Goal: Task Accomplishment & Management: Use online tool/utility

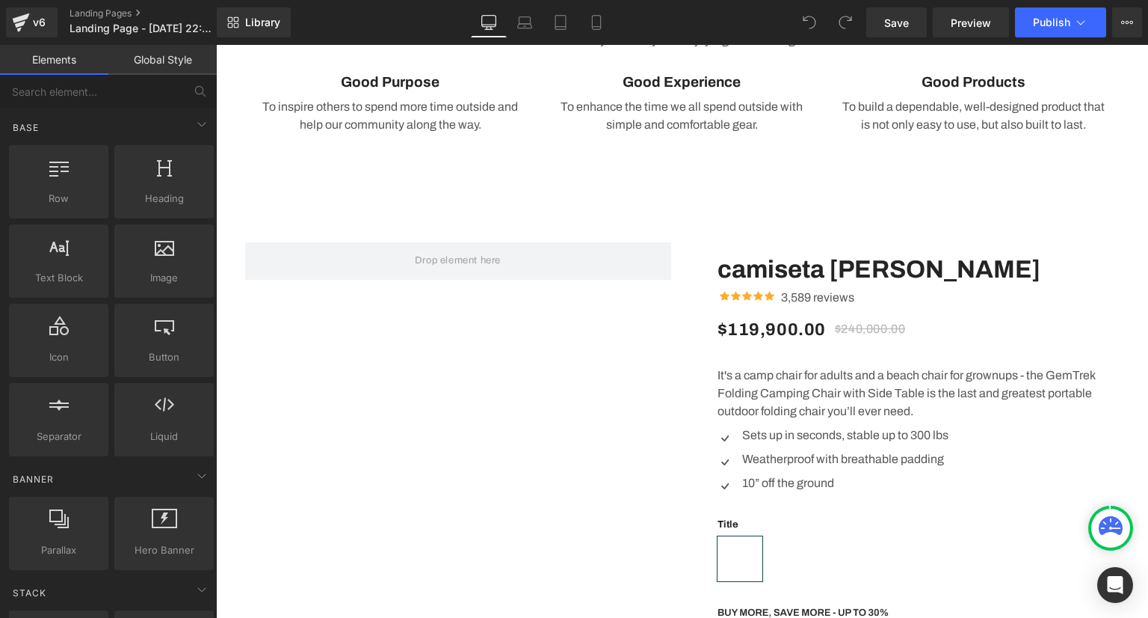
scroll to position [2093, 0]
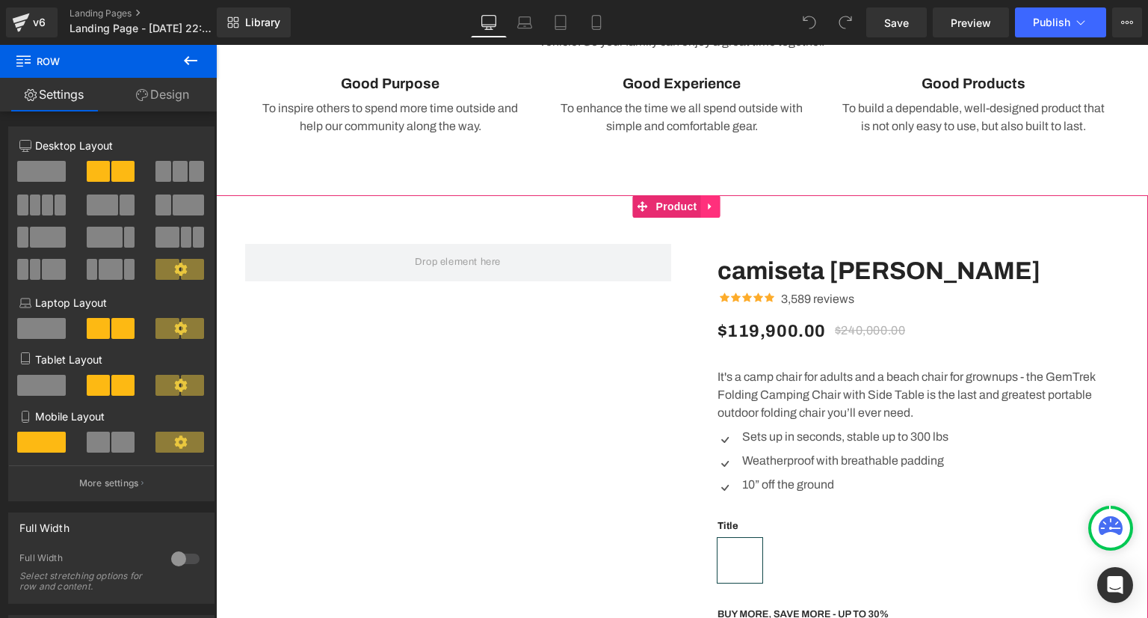
click at [715, 213] on link at bounding box center [710, 206] width 19 height 22
click at [722, 210] on icon at bounding box center [720, 206] width 10 height 10
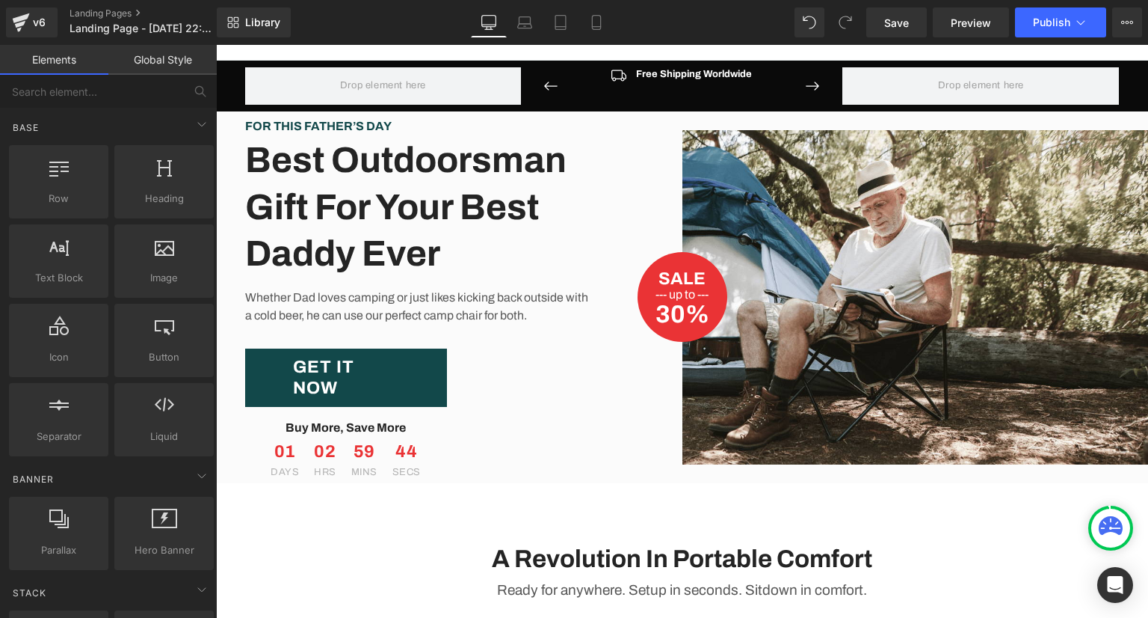
scroll to position [0, 0]
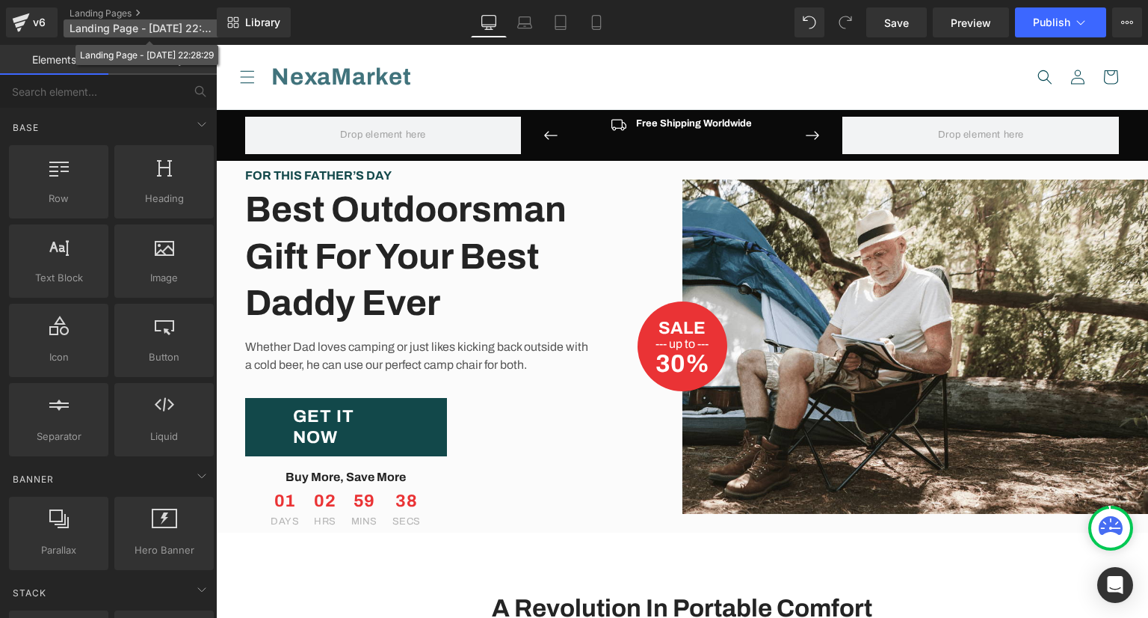
click at [120, 32] on span "Landing Page - Sep 15, 22:28:29" at bounding box center [142, 28] width 144 height 12
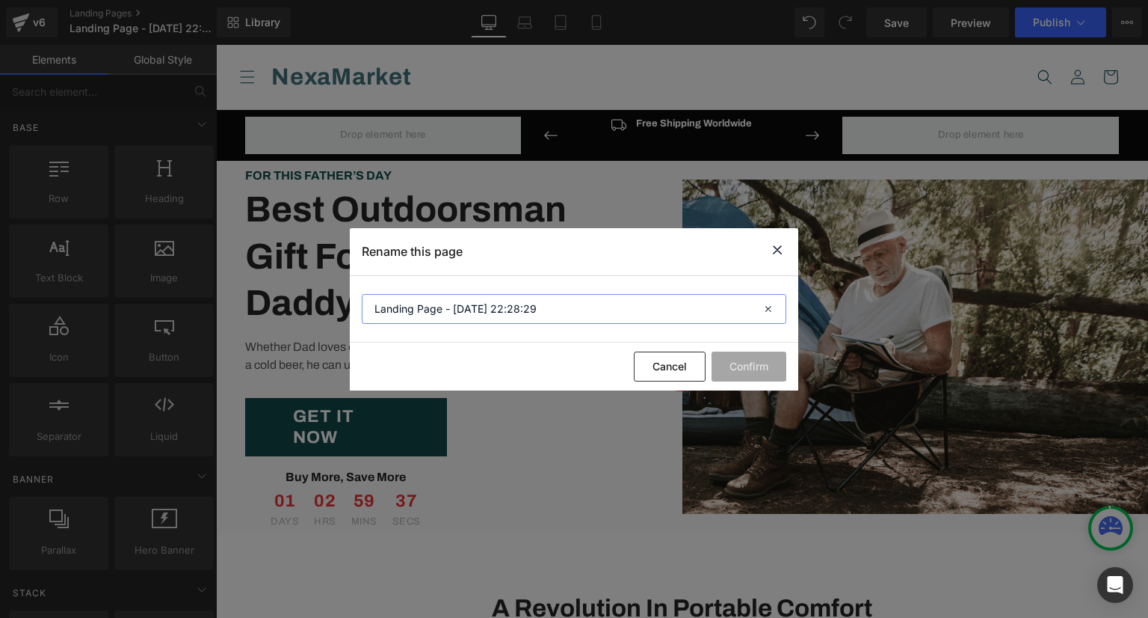
drag, startPoint x: 586, startPoint y: 298, endPoint x: 293, endPoint y: 307, distance: 293.2
click at [293, 307] on div "Rename this page Landing Page - Sep 15, 22:28:29 Cancel Confirm" at bounding box center [574, 309] width 1148 height 618
click at [491, 313] on input "Landing Page - Sep 15, 22:28:29" at bounding box center [574, 309] width 425 height 30
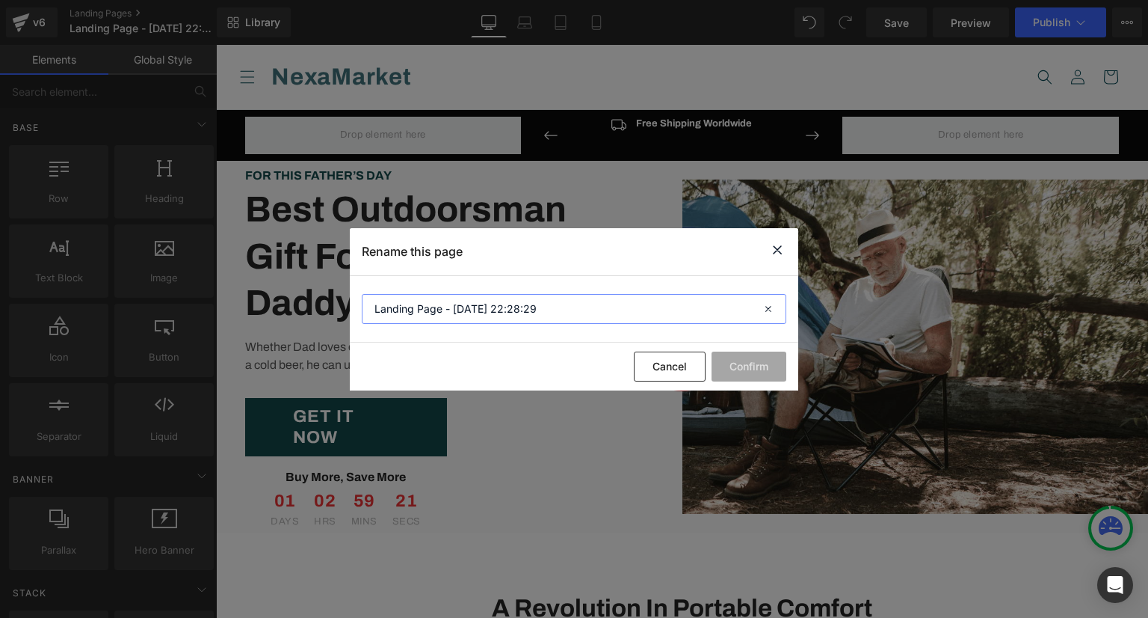
click at [520, 307] on input "Landing Page - Sep 15, 22:28:29" at bounding box center [574, 309] width 425 height 30
click at [547, 307] on input "Landing Page - Sep 15, 22:28:29" at bounding box center [574, 309] width 425 height 30
type input "L"
type input "chaqueta"
click at [746, 368] on button "Confirm" at bounding box center [749, 366] width 75 height 30
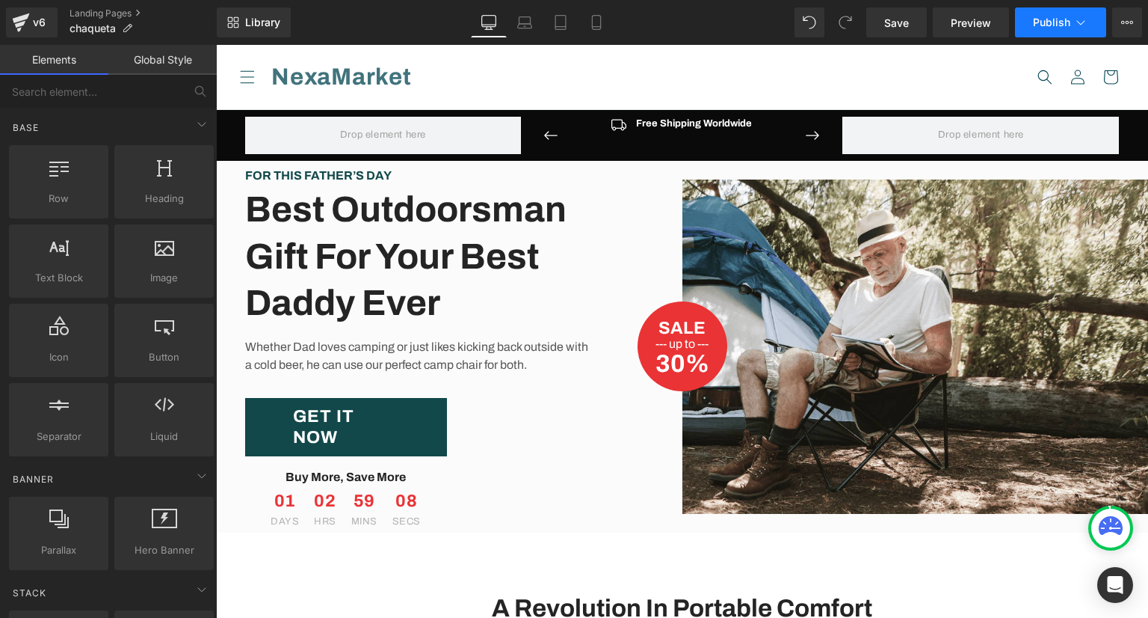
click at [1029, 28] on button "Publish" at bounding box center [1060, 22] width 91 height 30
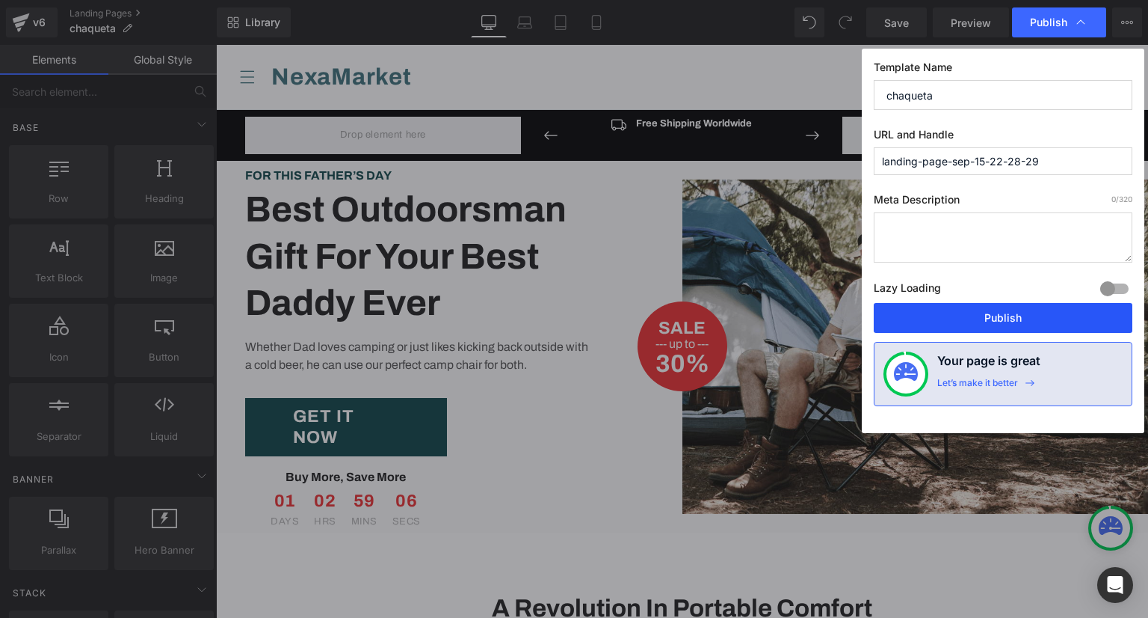
click at [989, 314] on button "Publish" at bounding box center [1003, 318] width 259 height 30
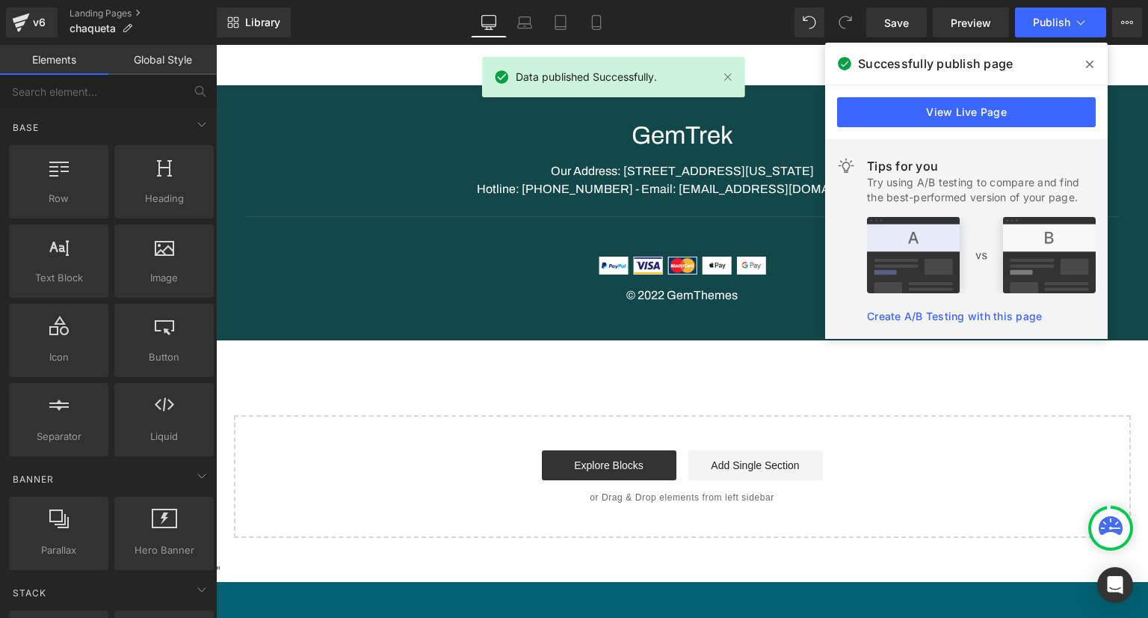
scroll to position [3187, 0]
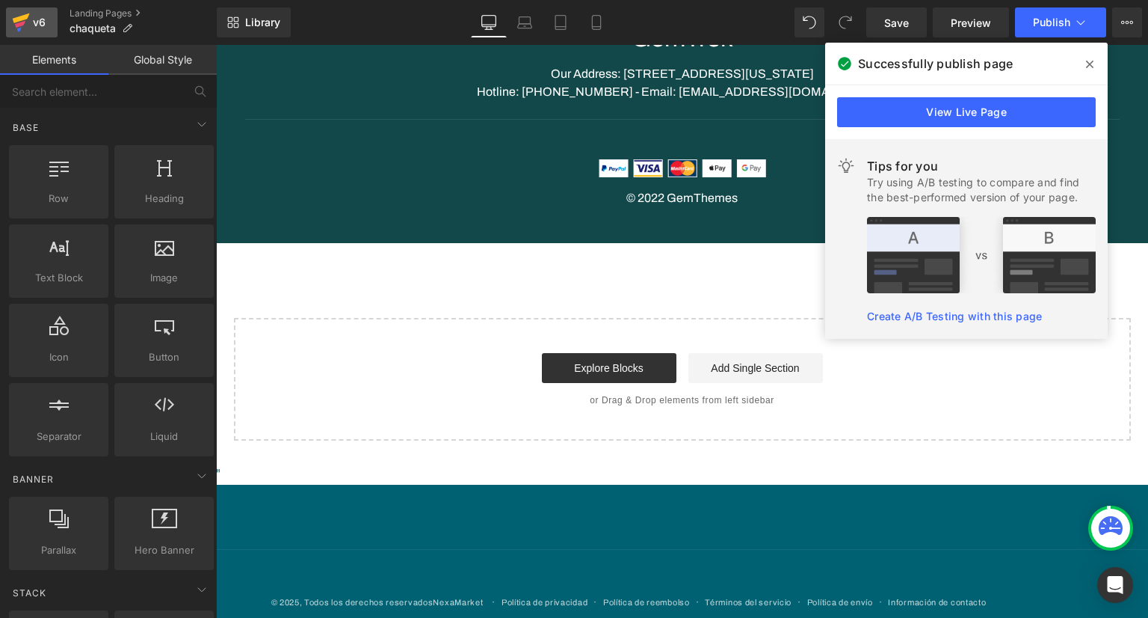
click at [41, 18] on div "v6" at bounding box center [39, 22] width 19 height 19
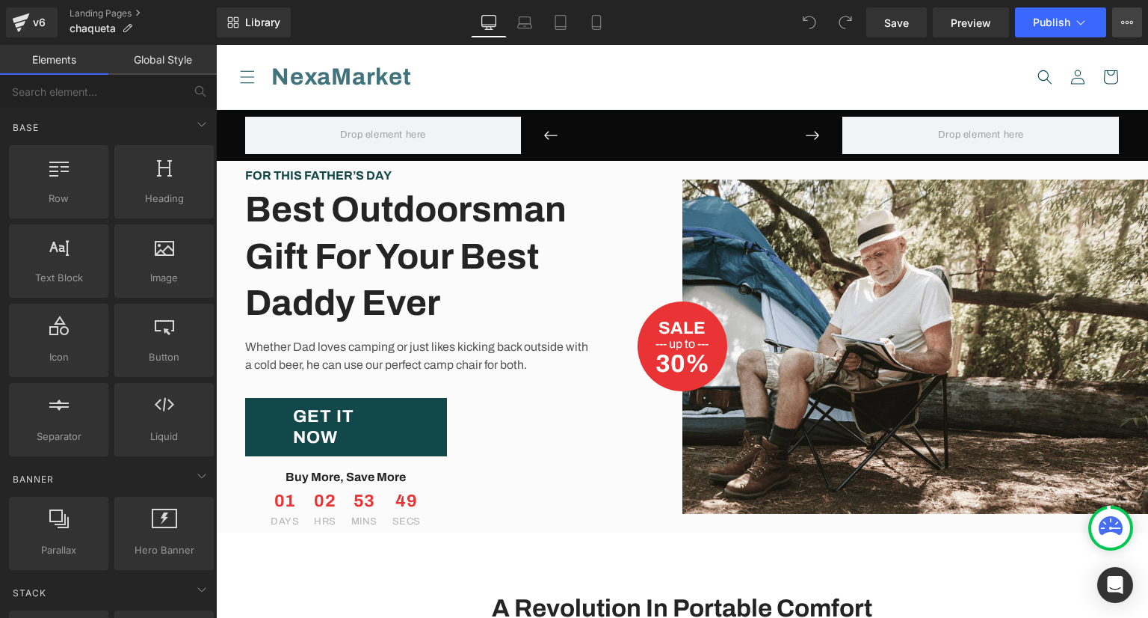
click at [1120, 28] on button "View Live Page View with current Template Save Template to Library Schedule Pub…" at bounding box center [1127, 22] width 30 height 30
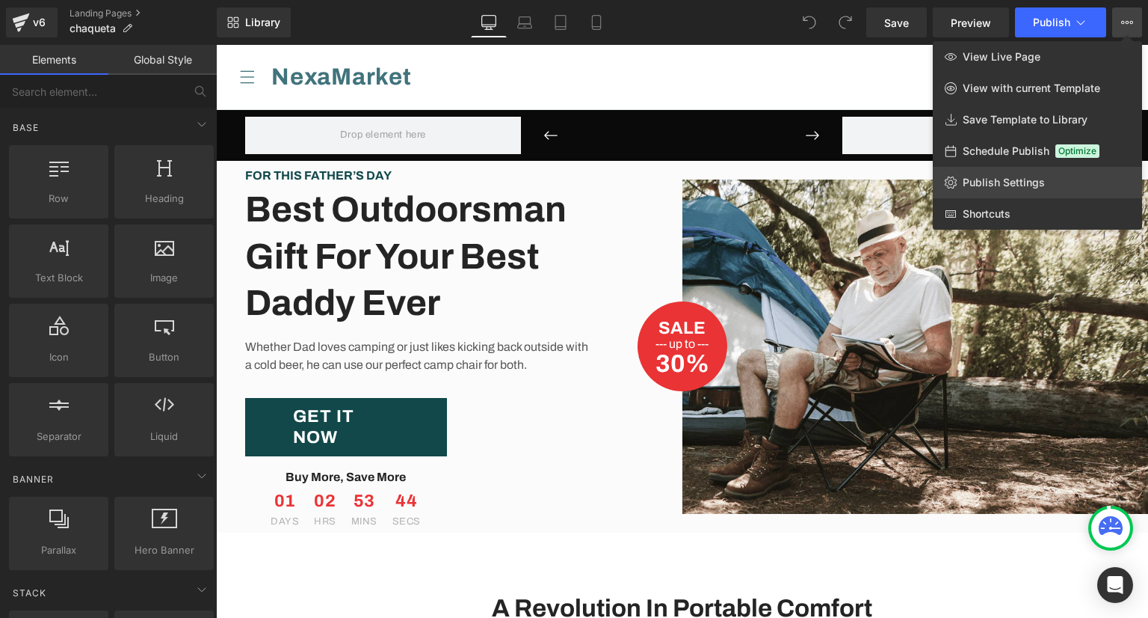
click at [1015, 182] on span "Publish Settings" at bounding box center [1004, 182] width 82 height 13
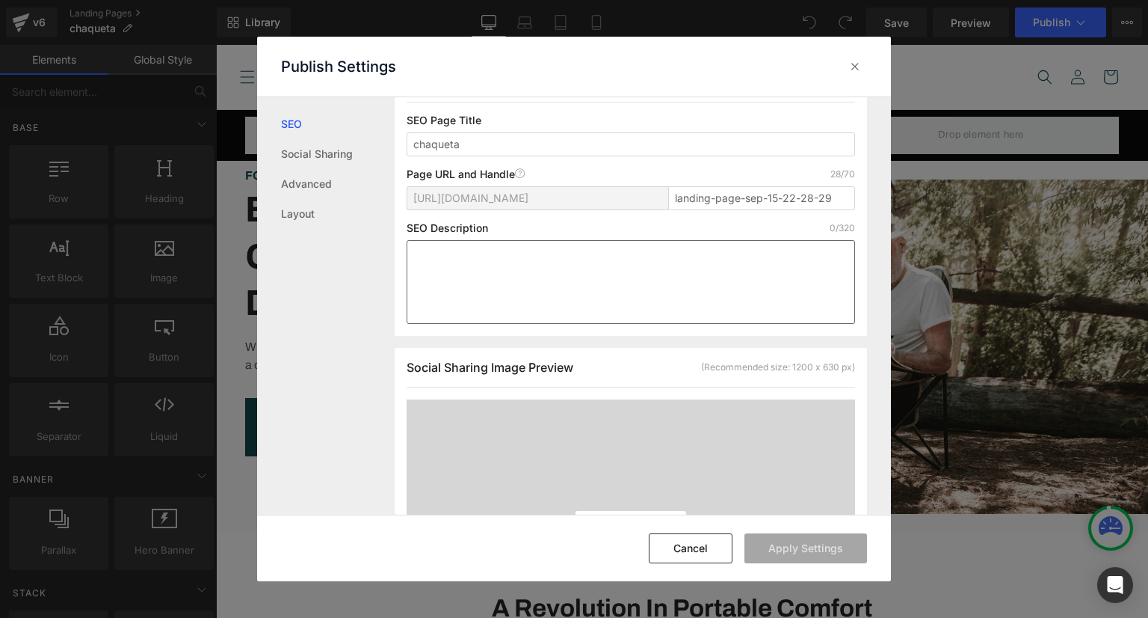
scroll to position [150, 0]
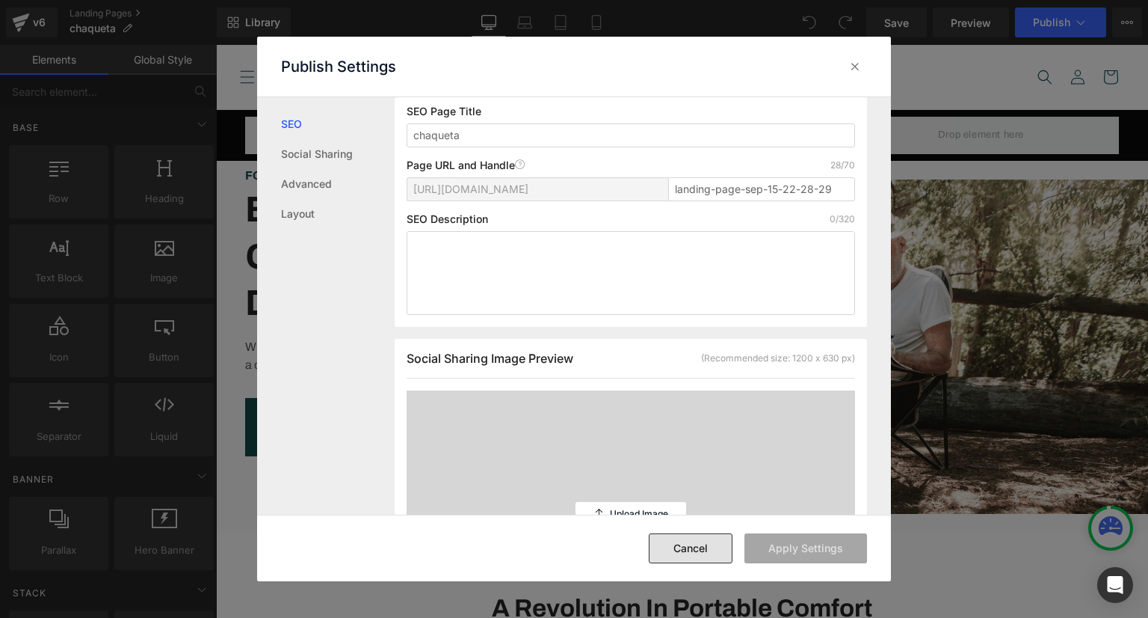
drag, startPoint x: 726, startPoint y: 551, endPoint x: 481, endPoint y: 407, distance: 284.1
click at [726, 551] on button "Cancel" at bounding box center [691, 548] width 84 height 30
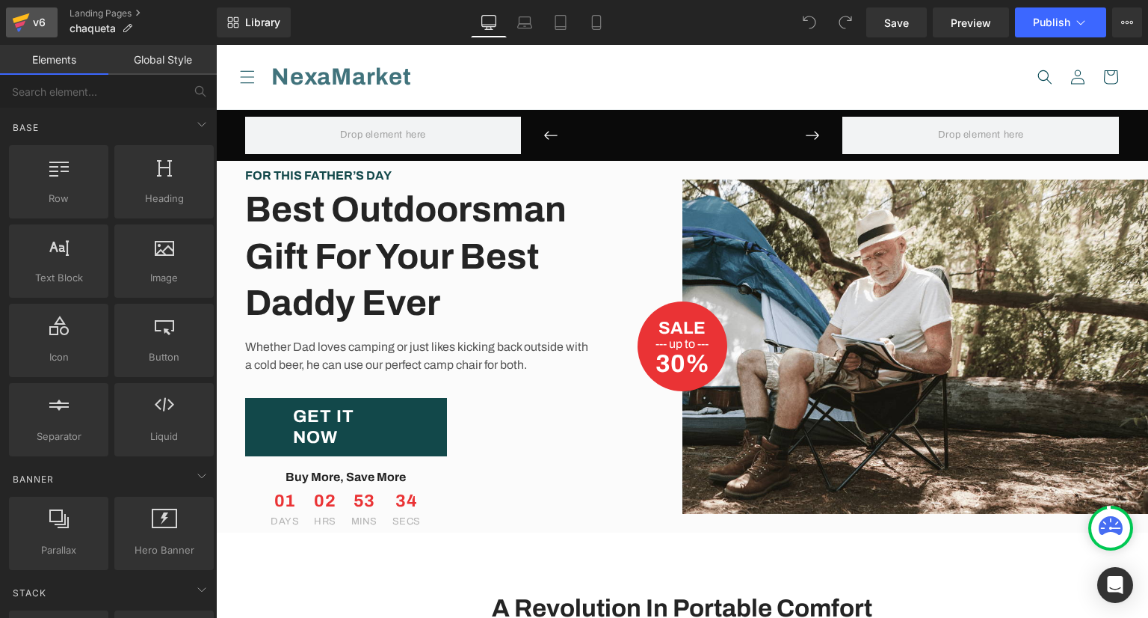
click at [19, 31] on icon at bounding box center [21, 22] width 18 height 37
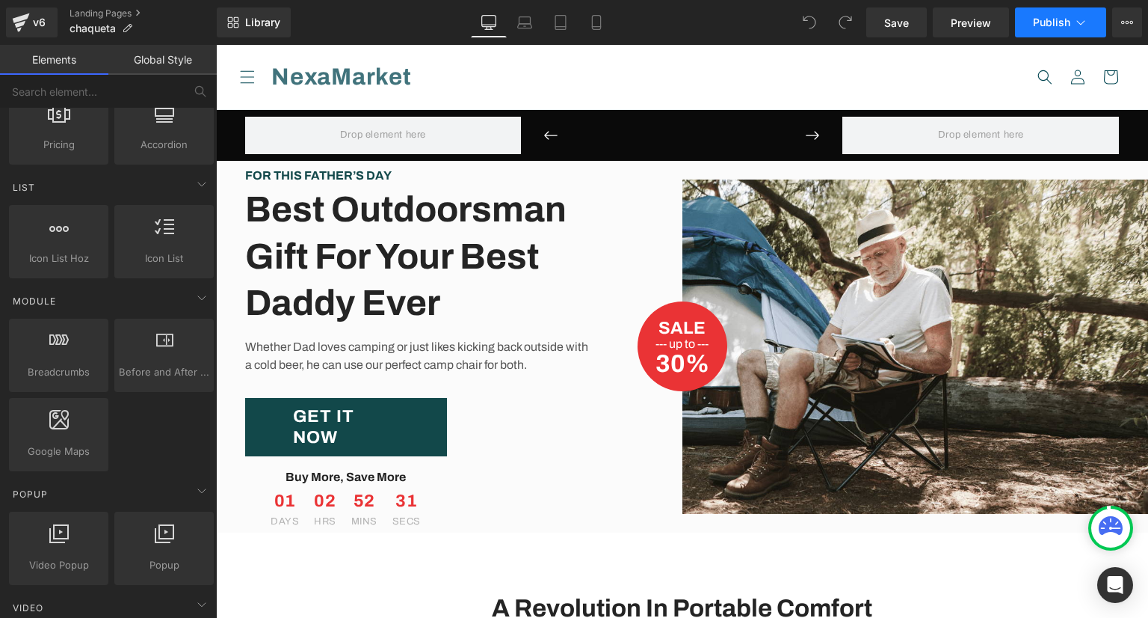
click at [1099, 24] on button "Publish" at bounding box center [1060, 22] width 91 height 30
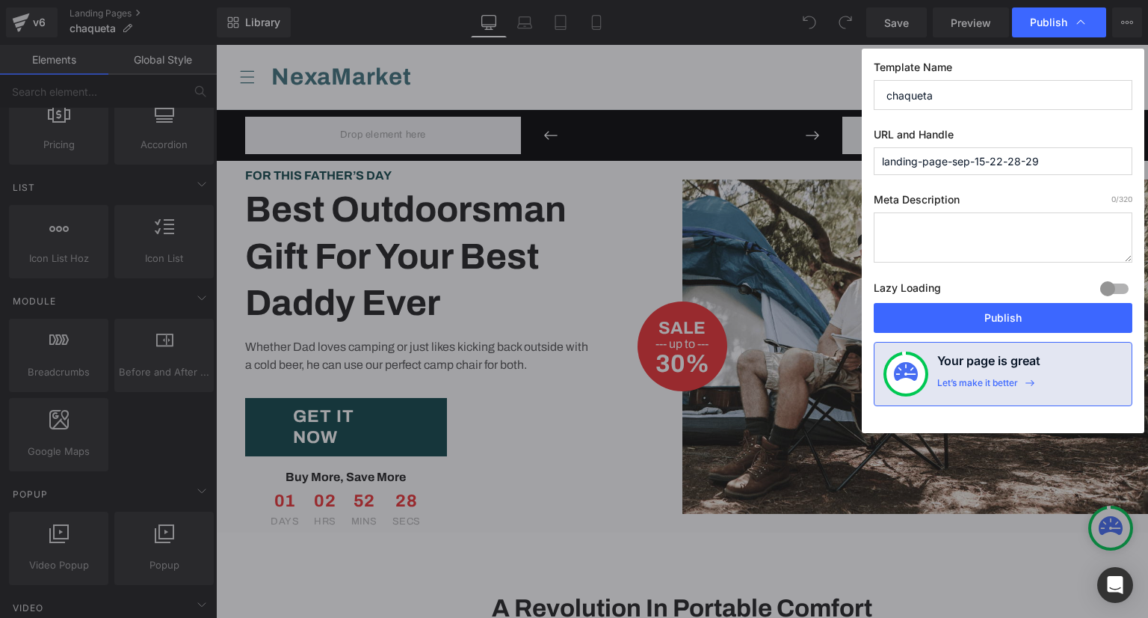
click at [1058, 156] on input "landing-page-sep-15-22-28-29" at bounding box center [1003, 161] width 259 height 28
click at [1112, 290] on div at bounding box center [1115, 289] width 36 height 24
click at [1045, 327] on button "Publish" at bounding box center [1003, 318] width 259 height 30
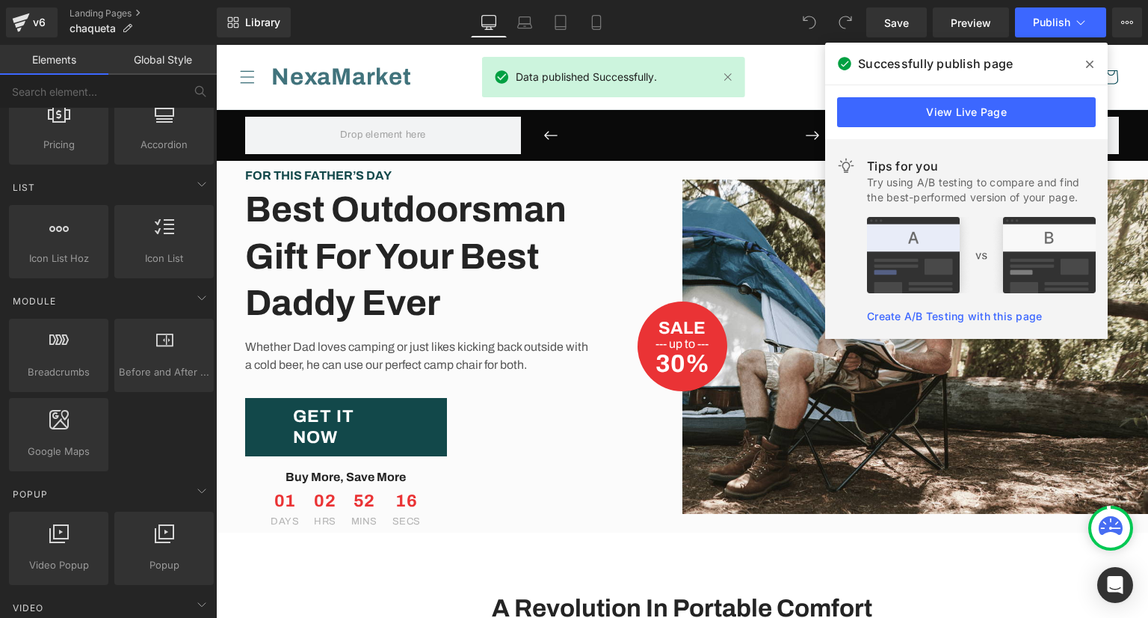
click at [1086, 66] on icon at bounding box center [1089, 64] width 7 height 12
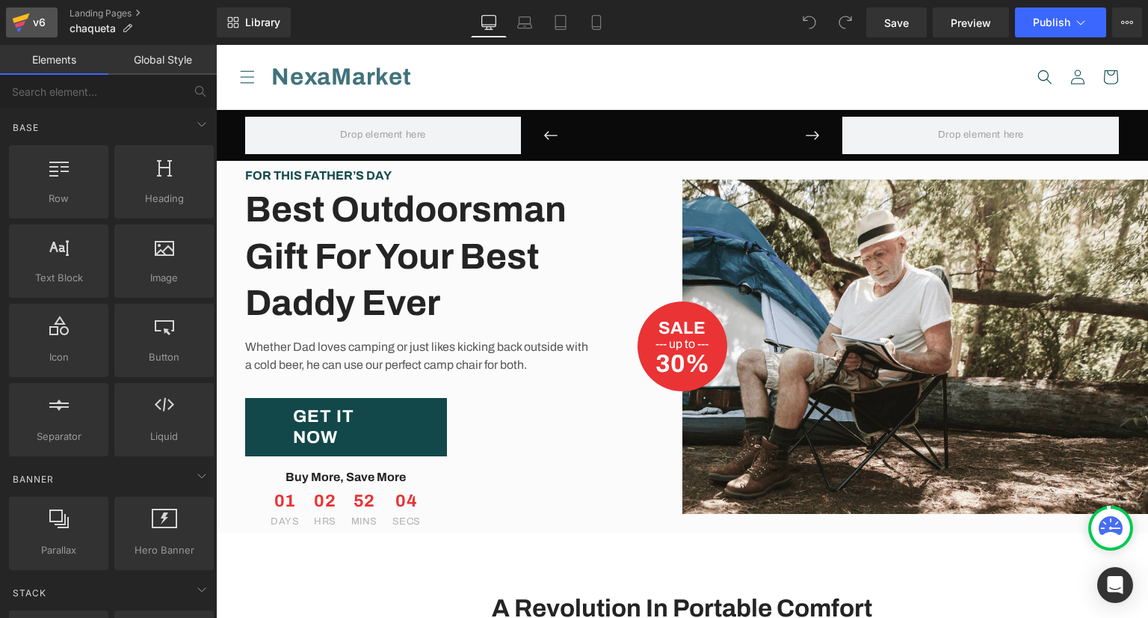
click at [36, 29] on div "v6" at bounding box center [39, 22] width 19 height 19
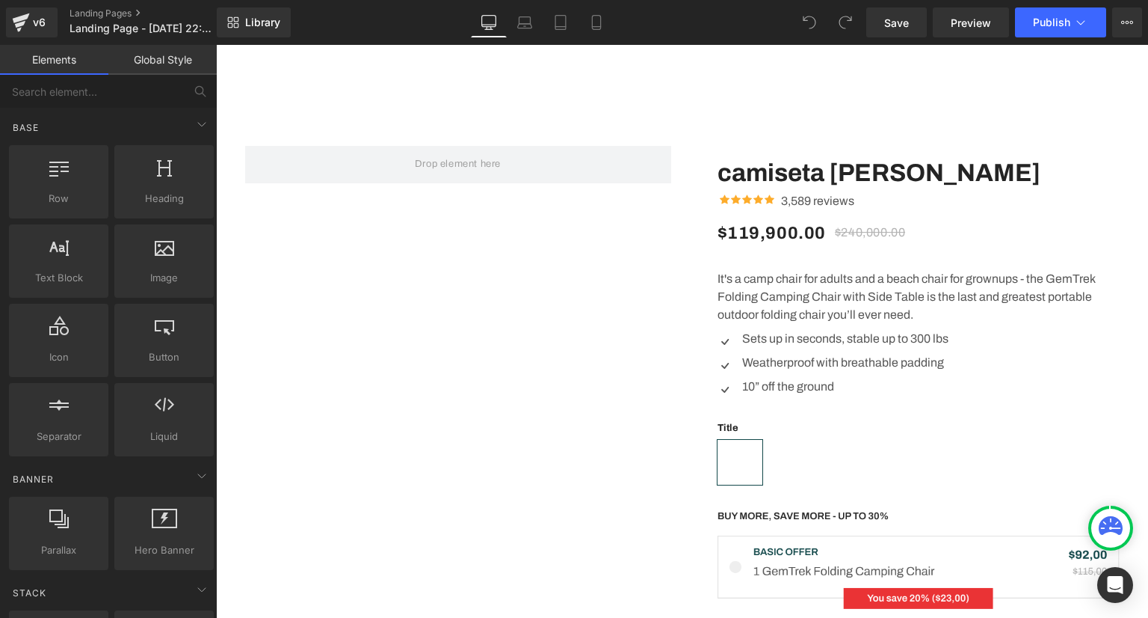
scroll to position [2168, 0]
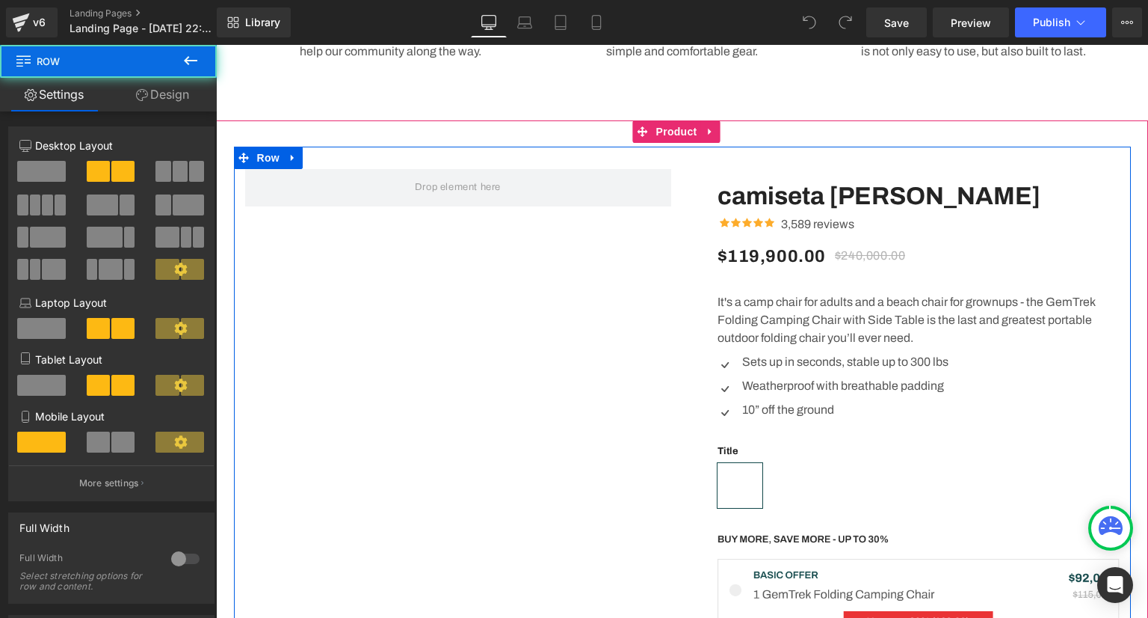
click at [574, 280] on div "camiseta blanca (P) Title Icon Icon Icon Icon Icon Icon List Hoz 3,589 reviews …" at bounding box center [682, 596] width 897 height 899
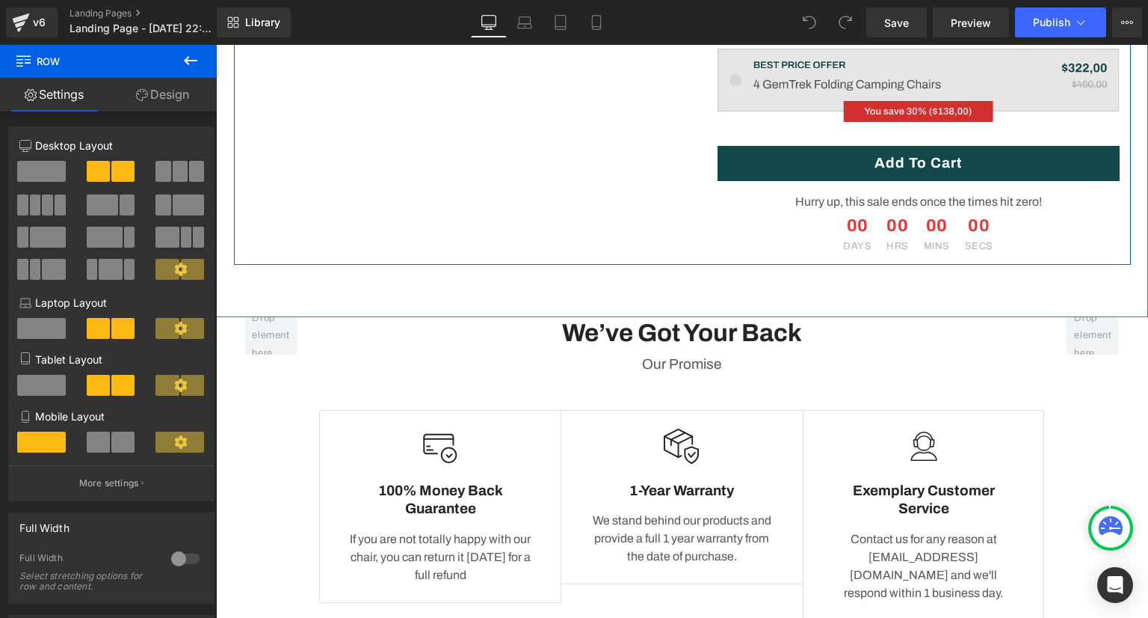
scroll to position [3065, 0]
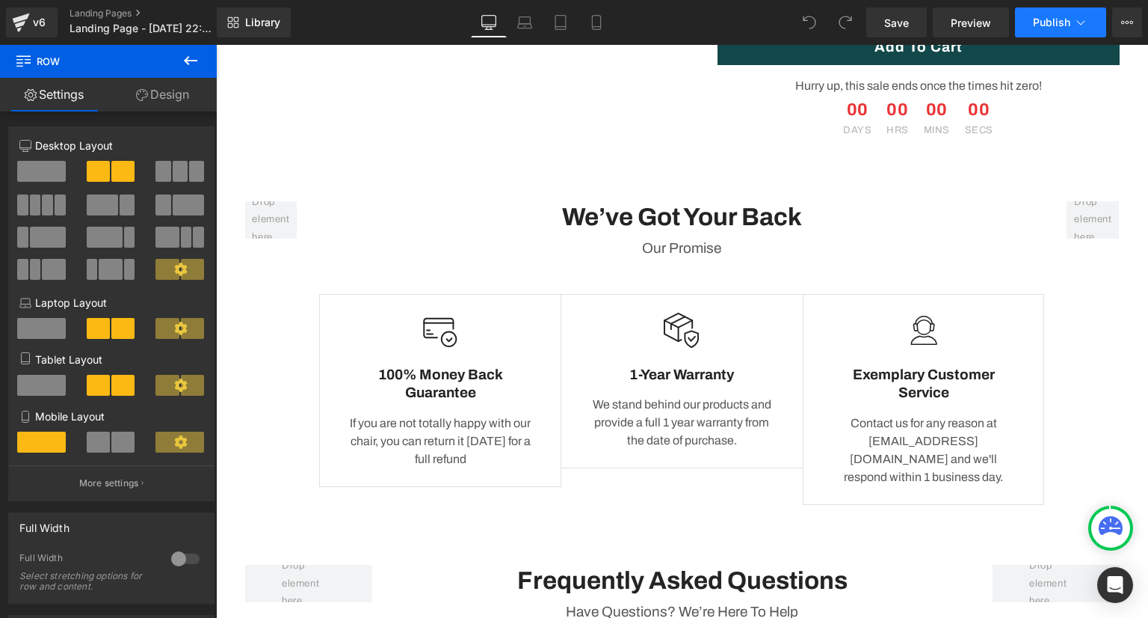
click at [1061, 7] on button "Publish" at bounding box center [1060, 22] width 91 height 30
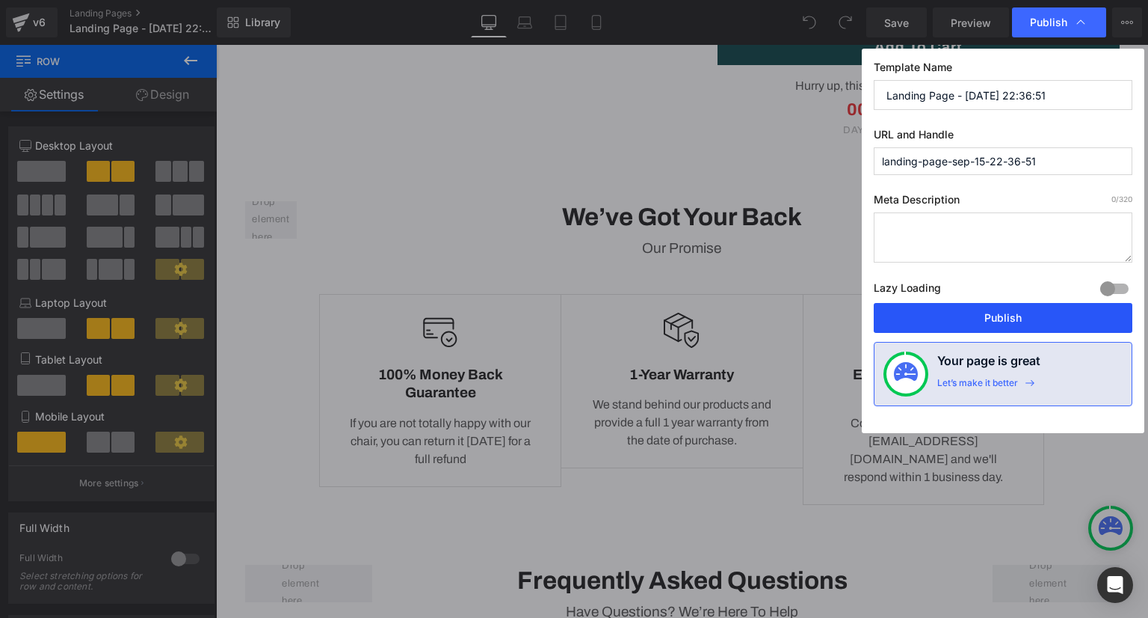
click at [895, 324] on button "Publish" at bounding box center [1003, 318] width 259 height 30
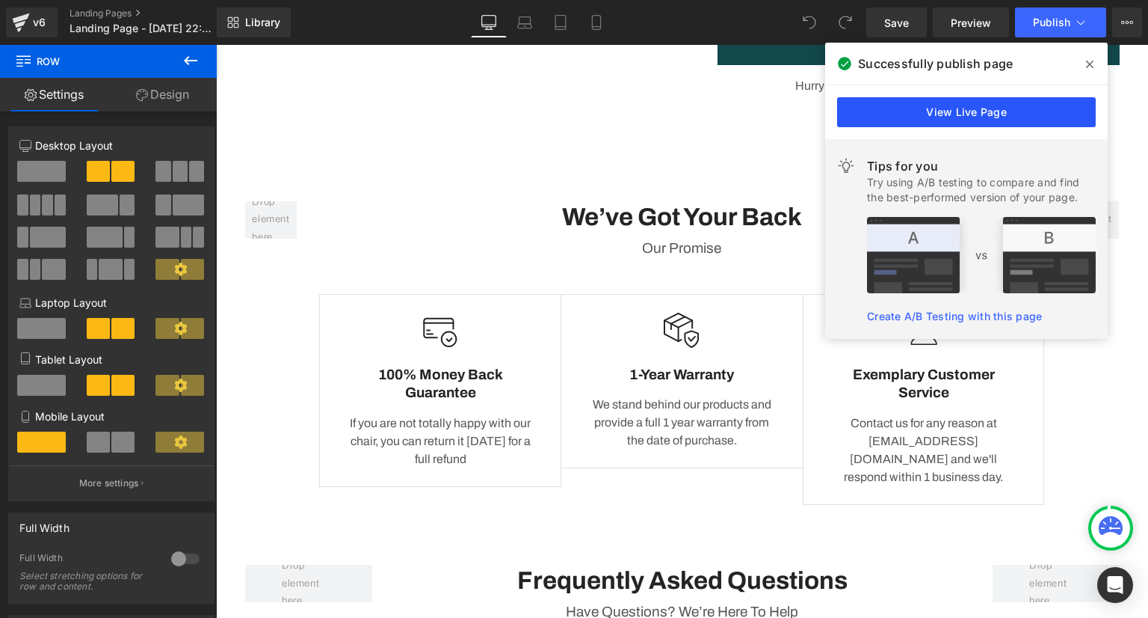
click at [949, 112] on link "View Live Page" at bounding box center [966, 112] width 259 height 30
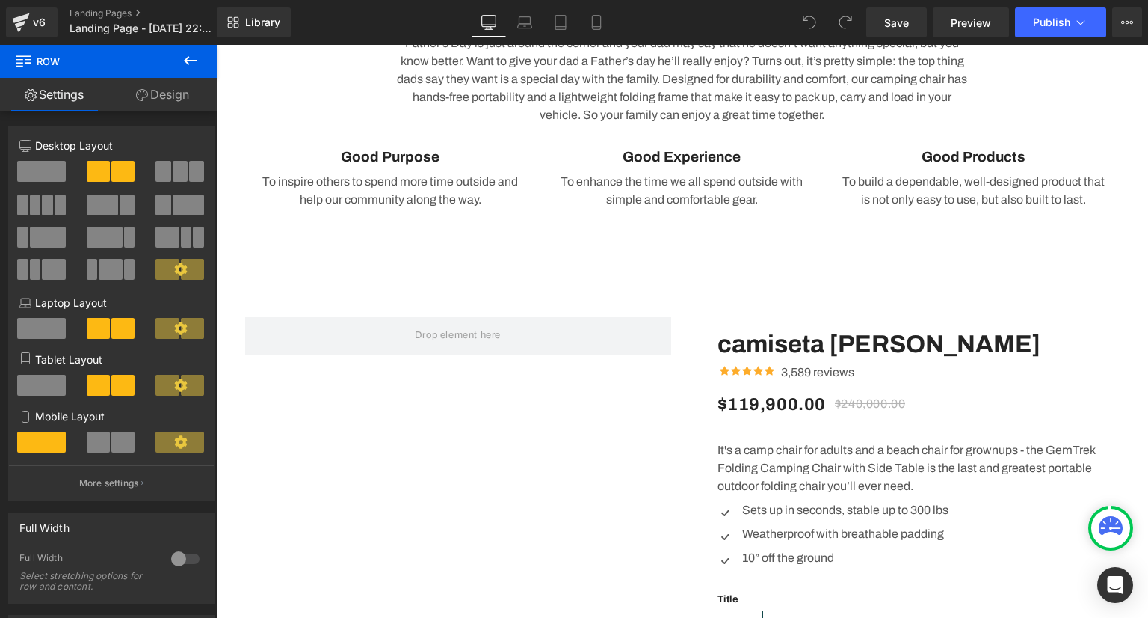
scroll to position [2019, 0]
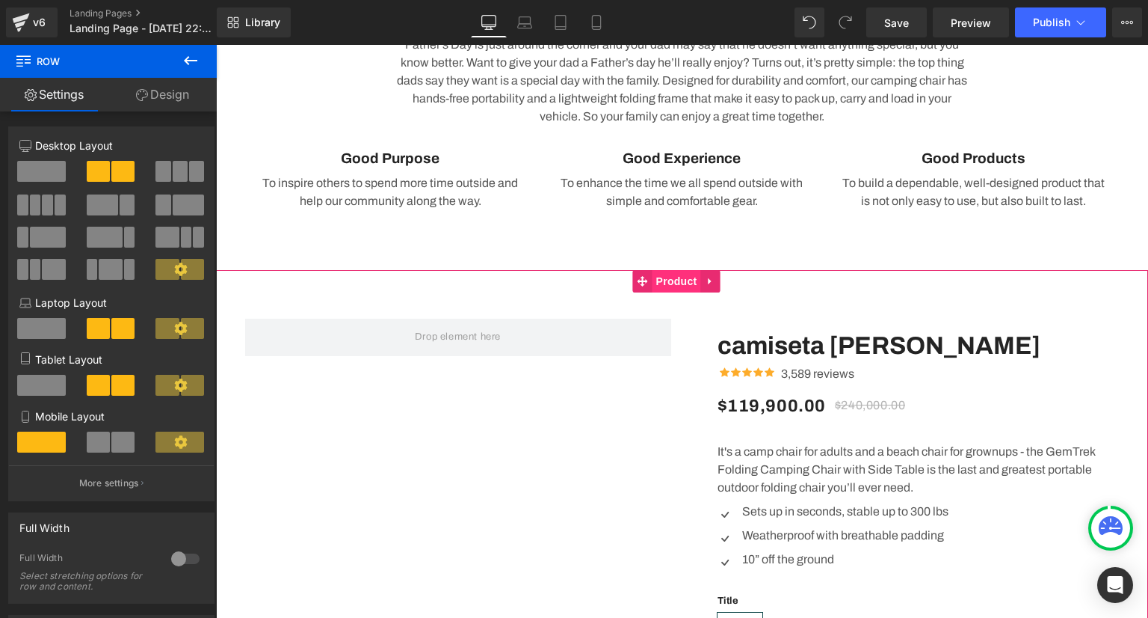
click at [691, 286] on span "Product" at bounding box center [677, 281] width 49 height 22
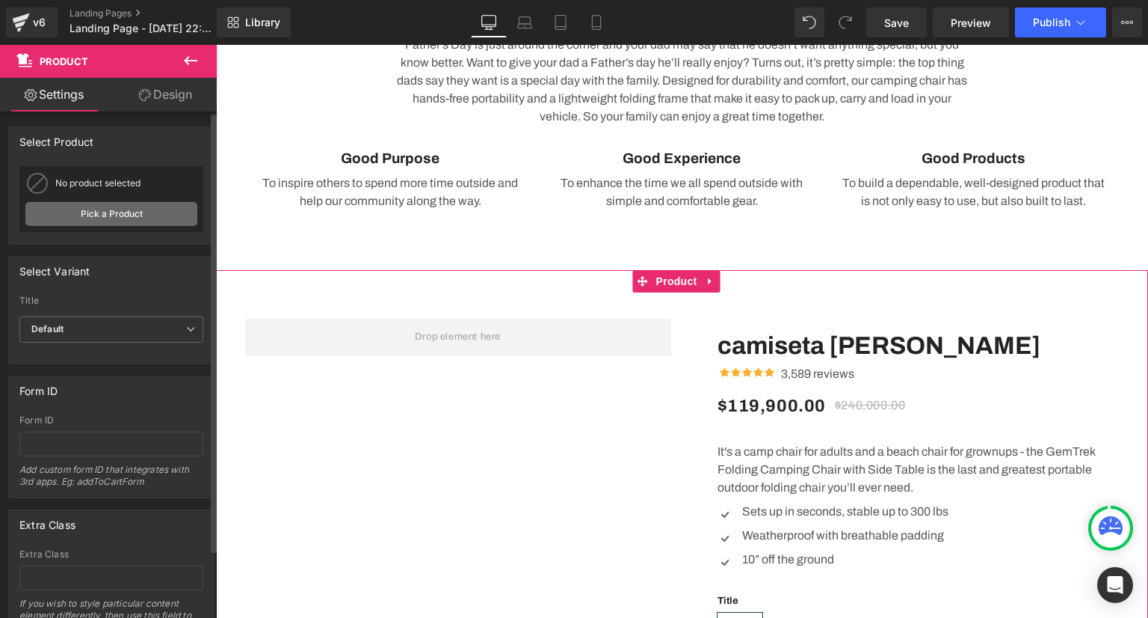
click at [147, 222] on link "Pick a Product" at bounding box center [111, 214] width 172 height 24
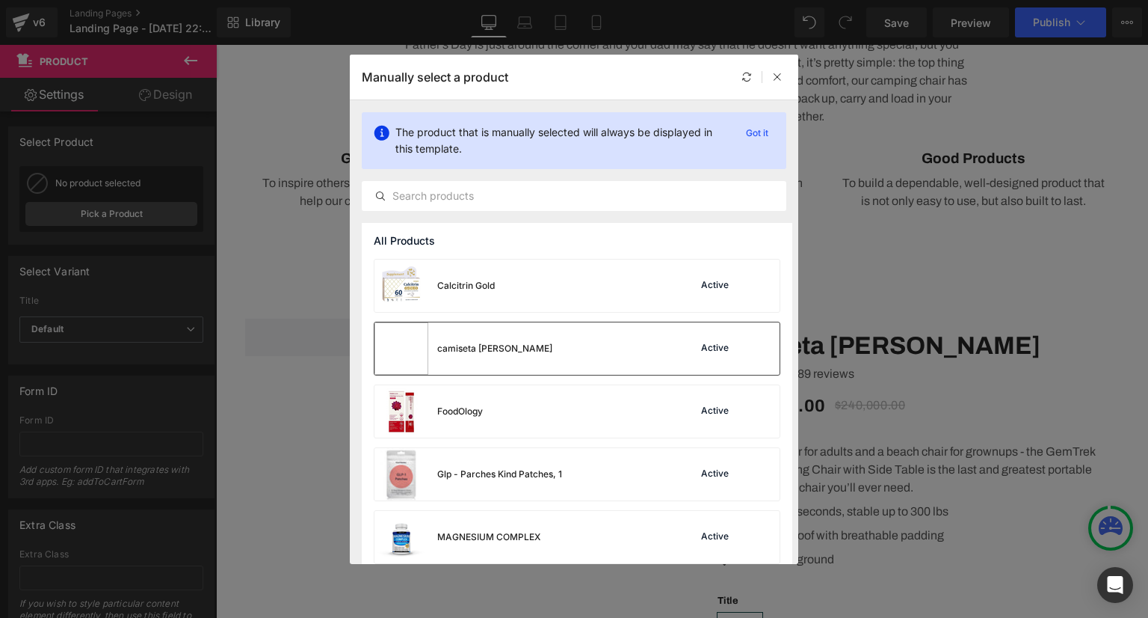
click at [625, 356] on div "camiseta blanca Active" at bounding box center [577, 348] width 405 height 52
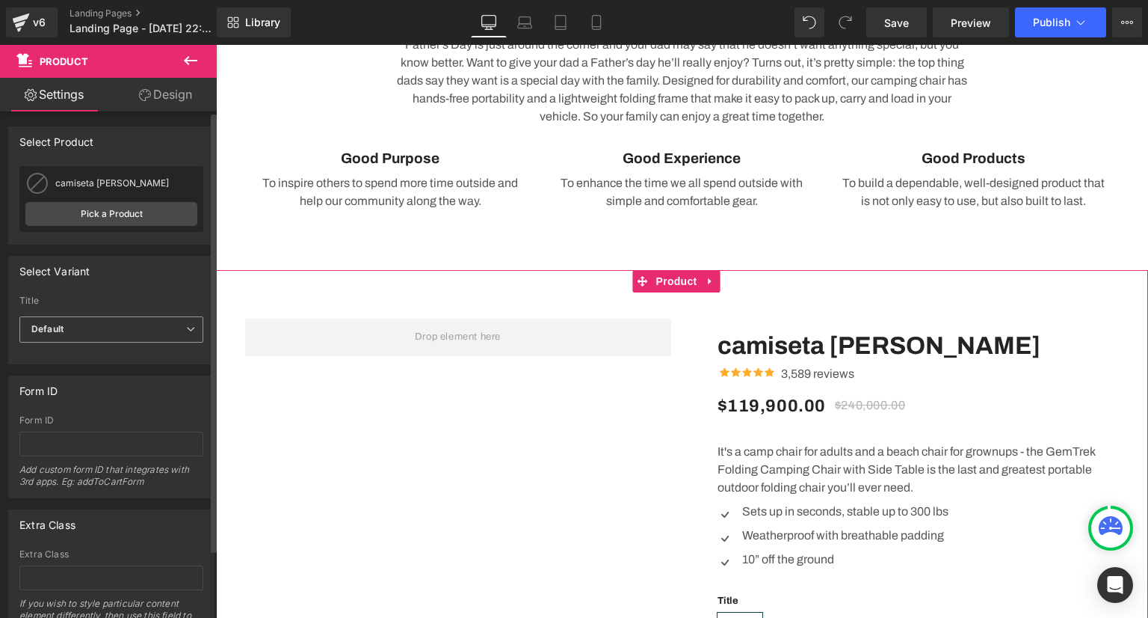
click at [120, 336] on span "Default" at bounding box center [111, 329] width 184 height 26
click at [126, 369] on li "Default Title" at bounding box center [108, 378] width 178 height 22
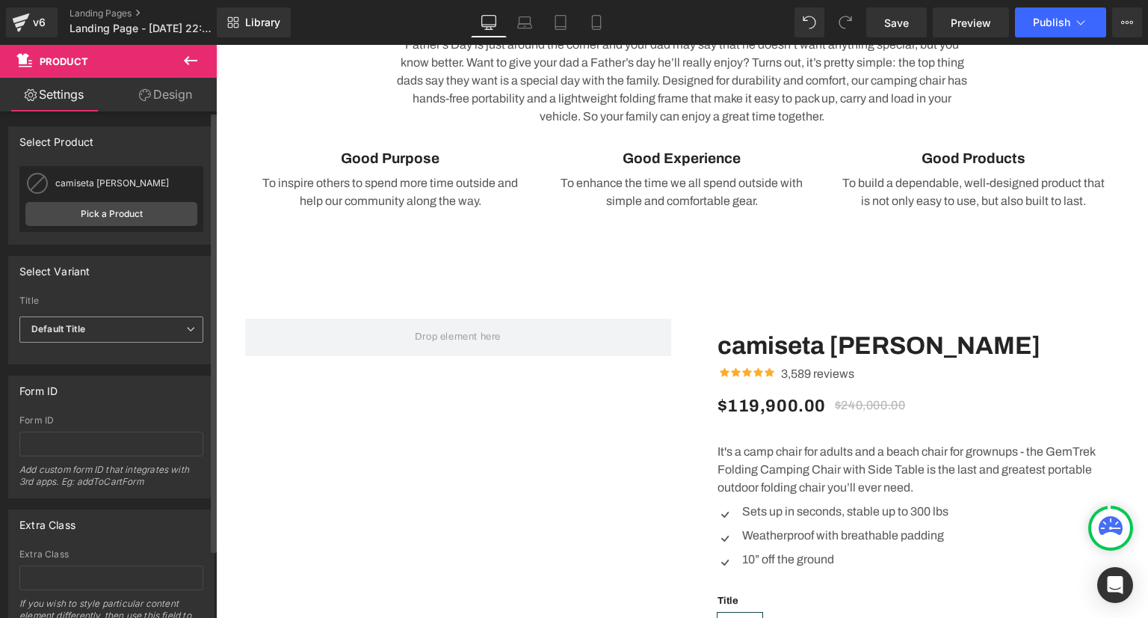
click at [128, 336] on span "Default Title" at bounding box center [111, 329] width 184 height 26
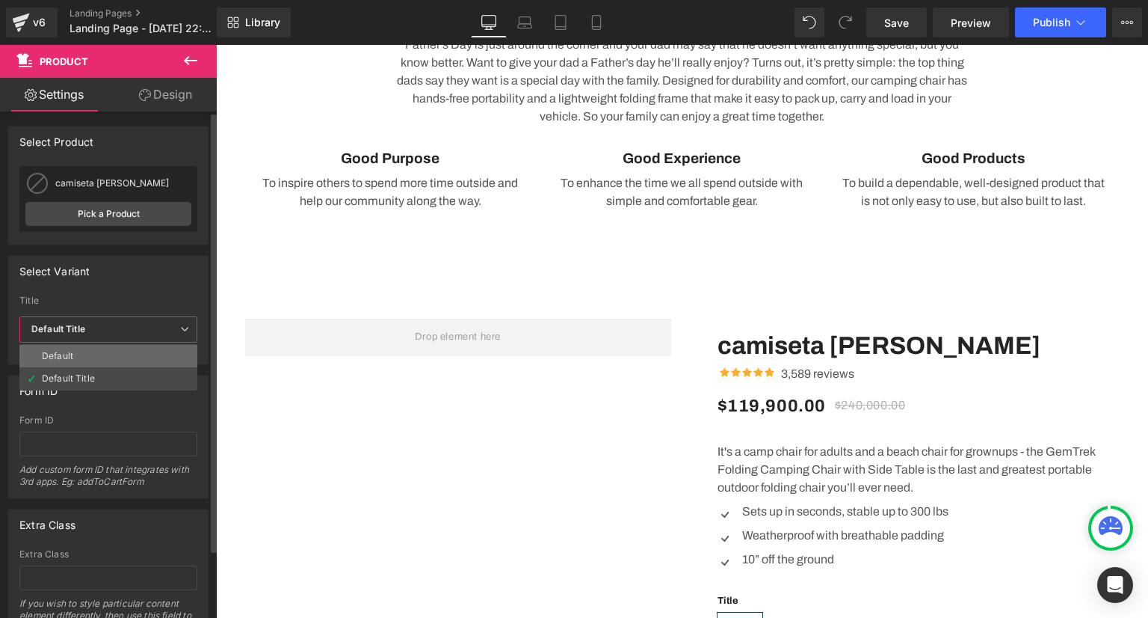
click at [129, 351] on li "Default" at bounding box center [108, 356] width 178 height 22
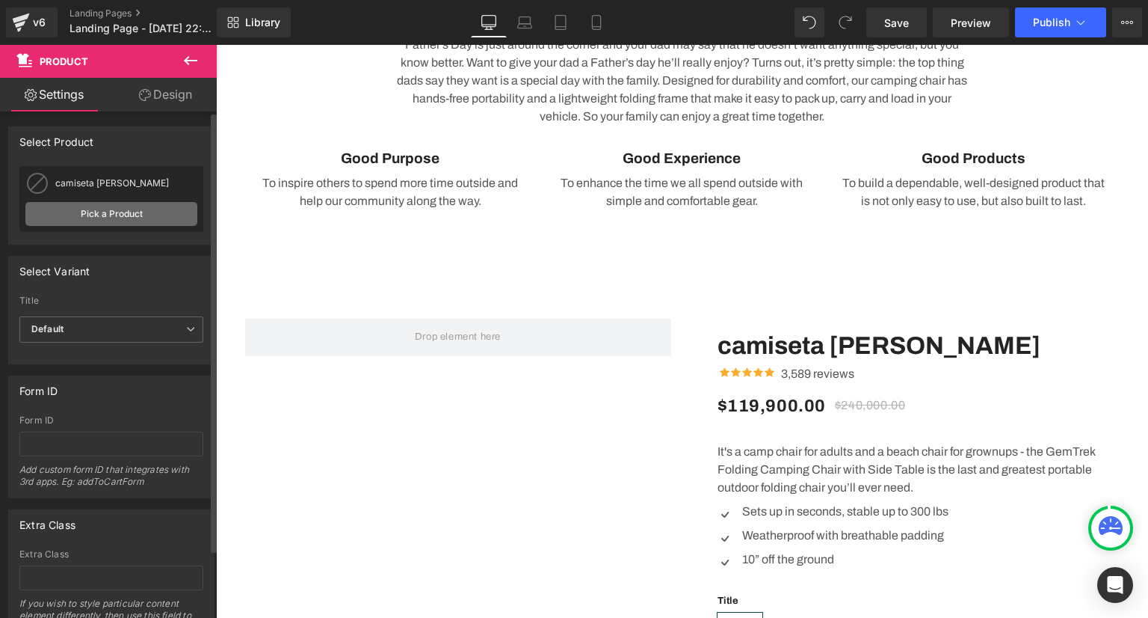
click at [147, 219] on link "Pick a Product" at bounding box center [111, 214] width 172 height 24
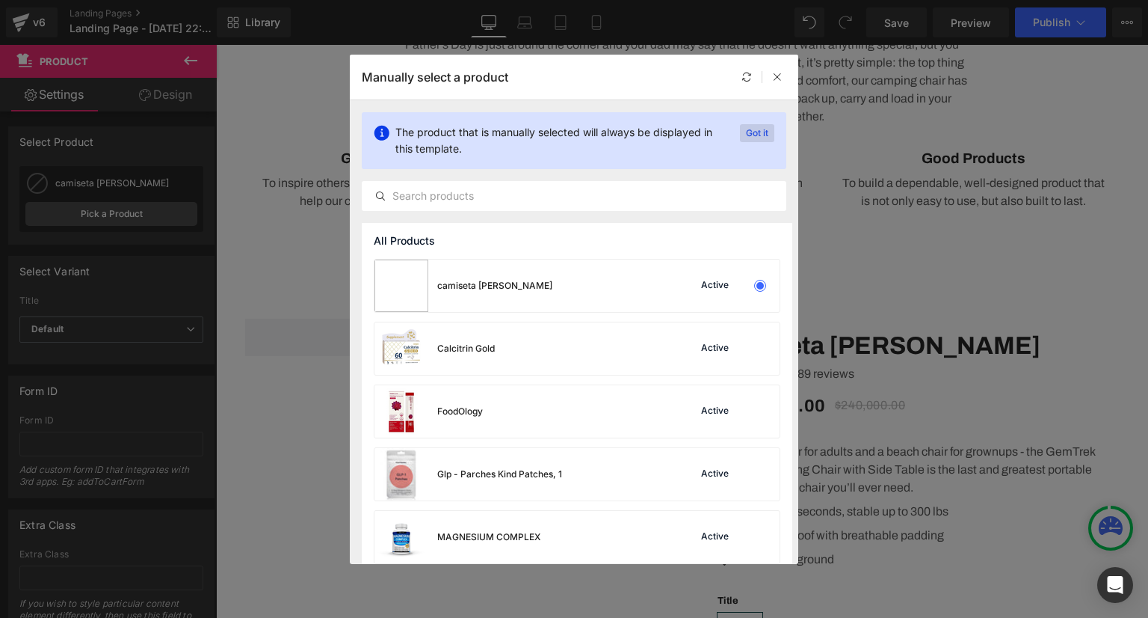
click at [757, 132] on p "Got it" at bounding box center [757, 133] width 34 height 18
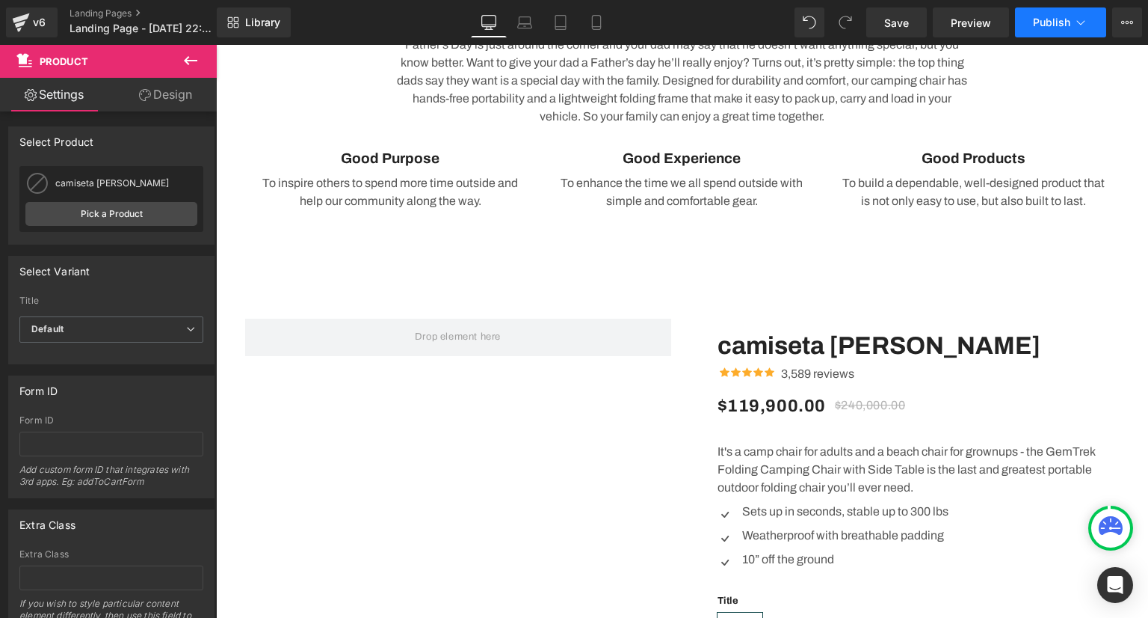
click at [1061, 15] on button "Publish" at bounding box center [1060, 22] width 91 height 30
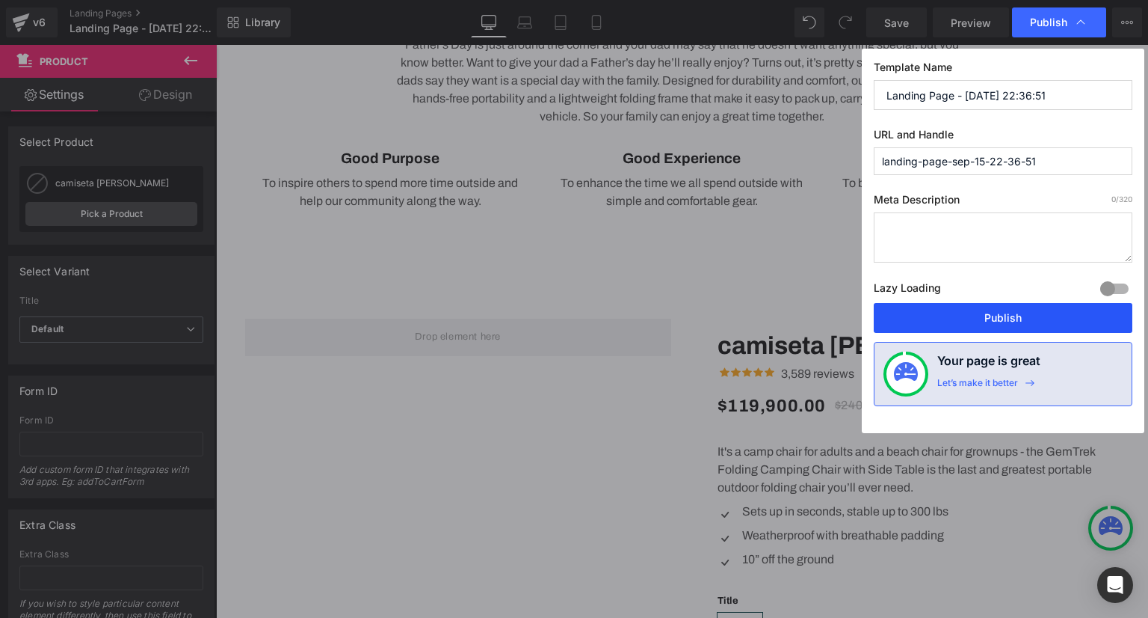
click at [991, 315] on button "Publish" at bounding box center [1003, 318] width 259 height 30
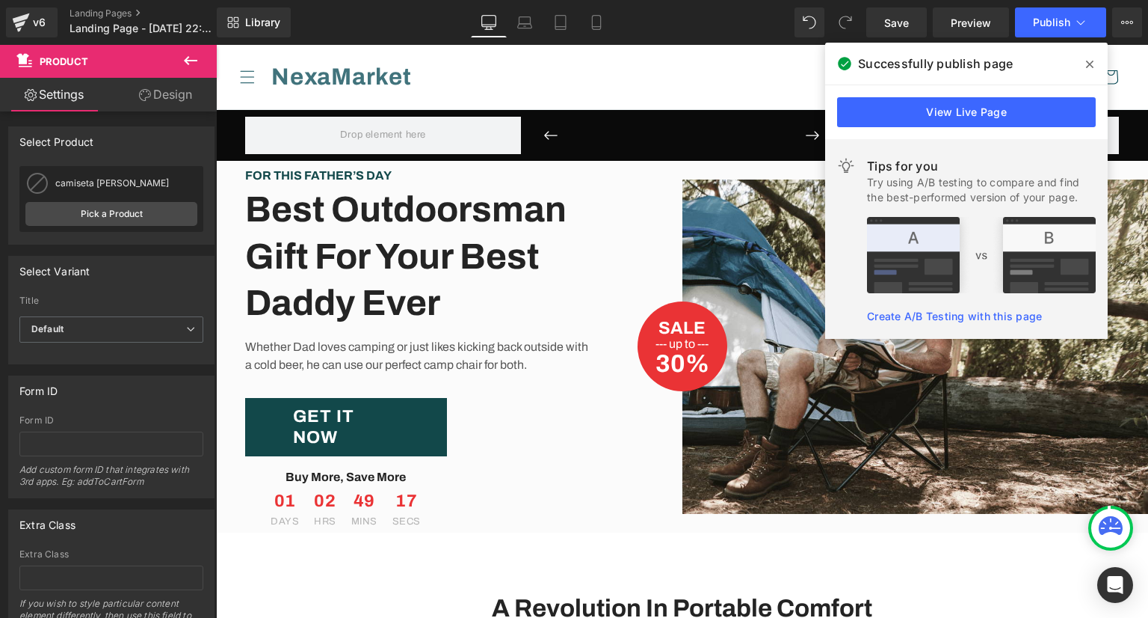
click at [187, 95] on link "Design" at bounding box center [165, 95] width 108 height 34
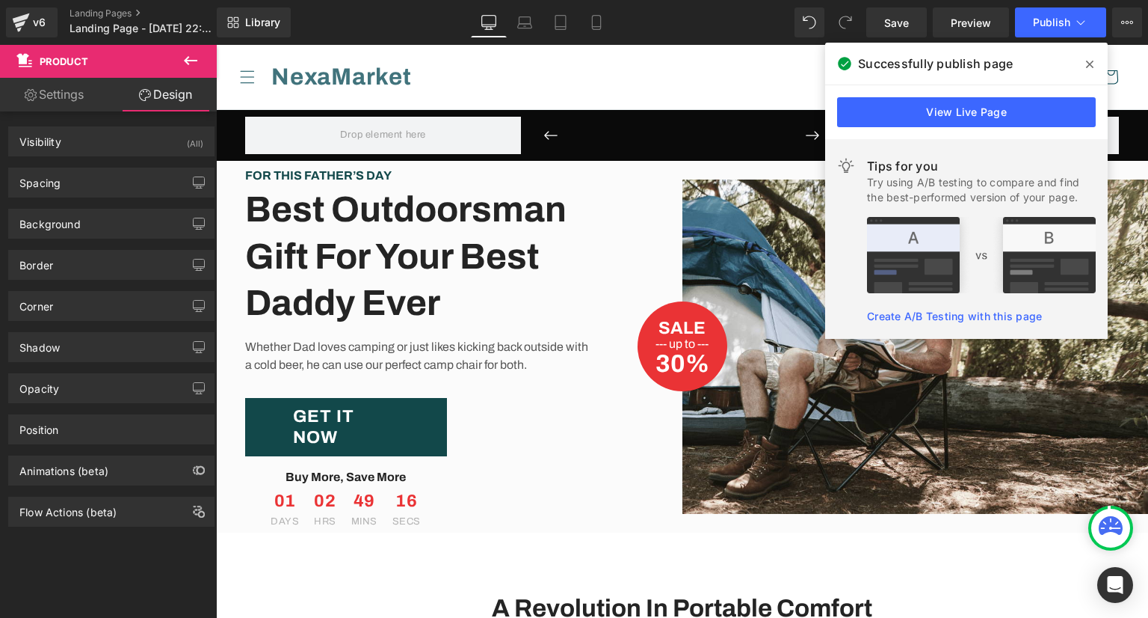
click at [78, 108] on link "Settings" at bounding box center [54, 95] width 108 height 34
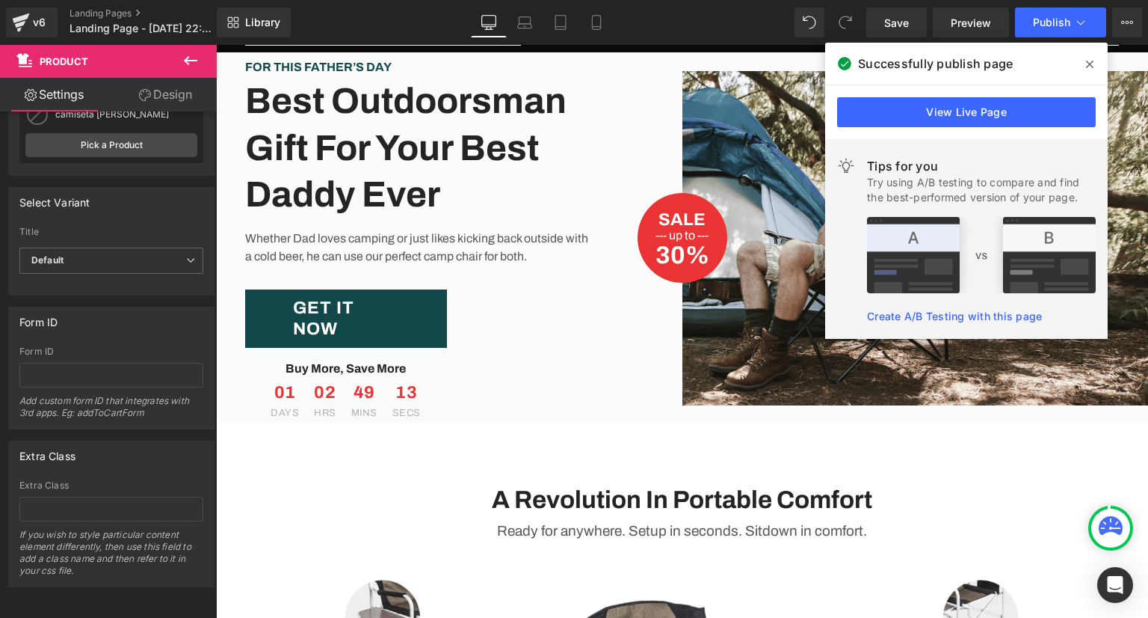
scroll to position [150, 0]
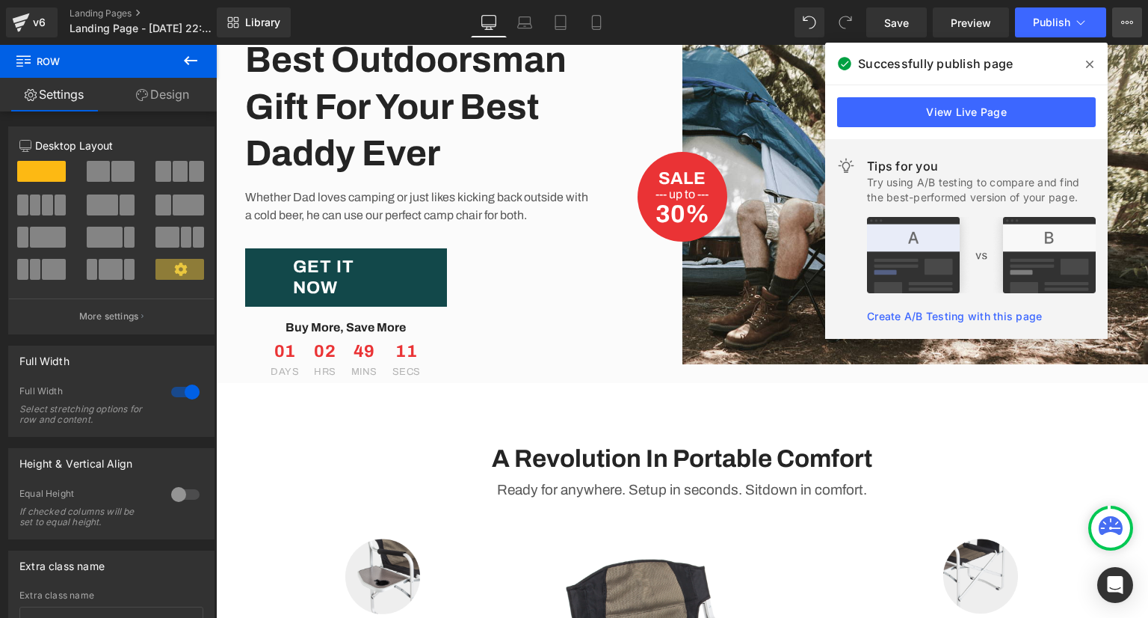
click at [1128, 25] on icon at bounding box center [1127, 22] width 12 height 12
click at [1091, 63] on icon at bounding box center [1089, 64] width 7 height 7
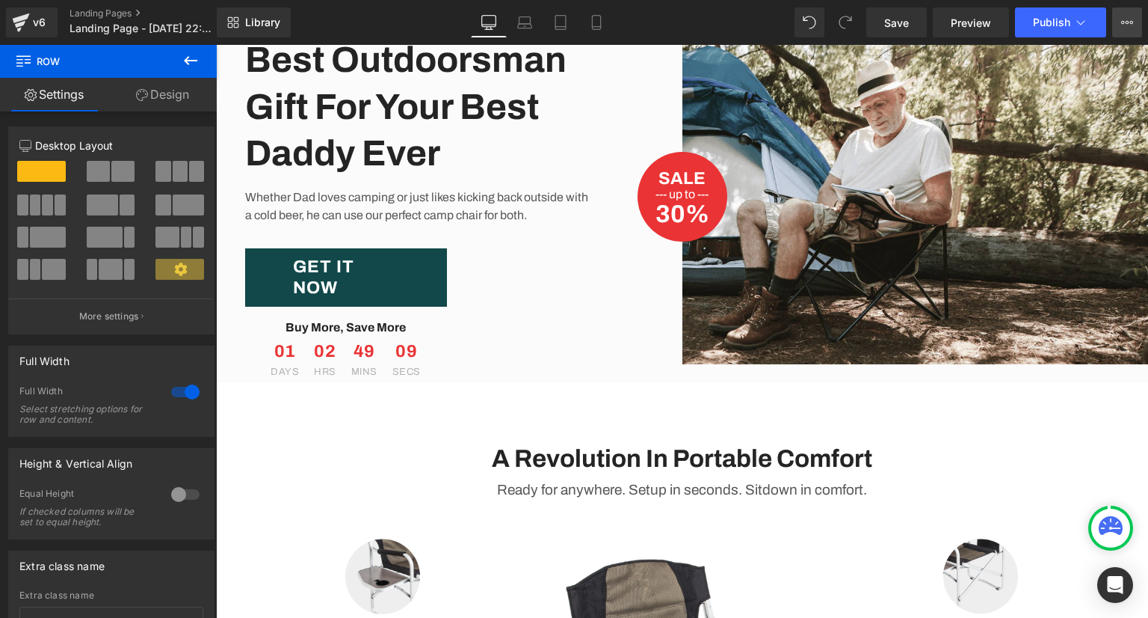
click at [1118, 25] on button "View Live Page View with current Template Save Template to Library Schedule Pub…" at bounding box center [1127, 22] width 30 height 30
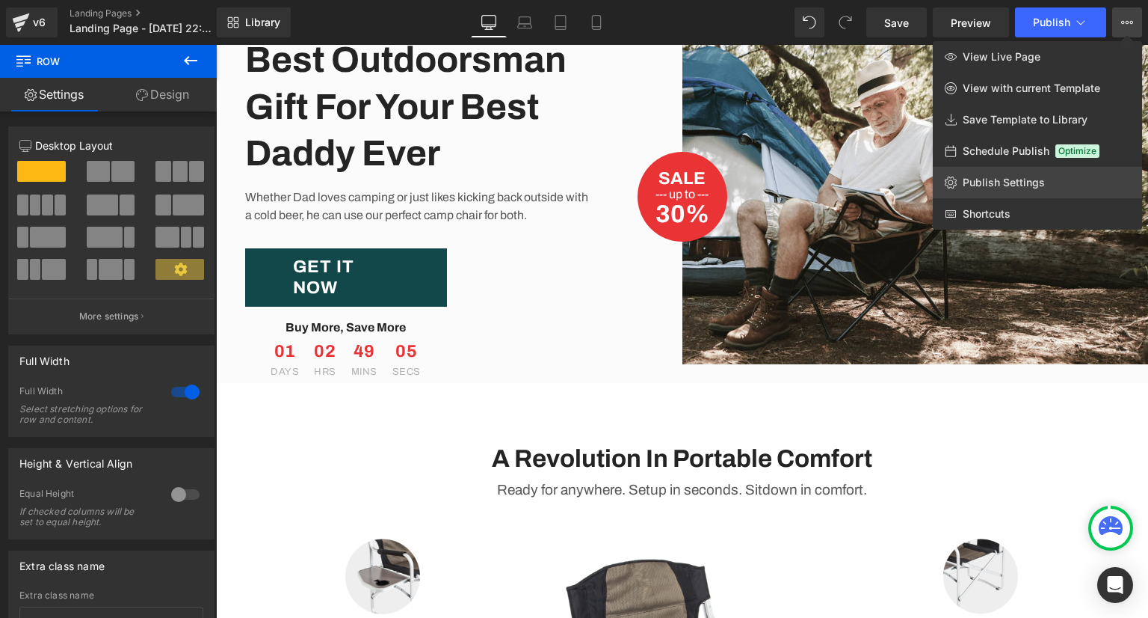
click at [956, 179] on icon at bounding box center [951, 182] width 12 height 12
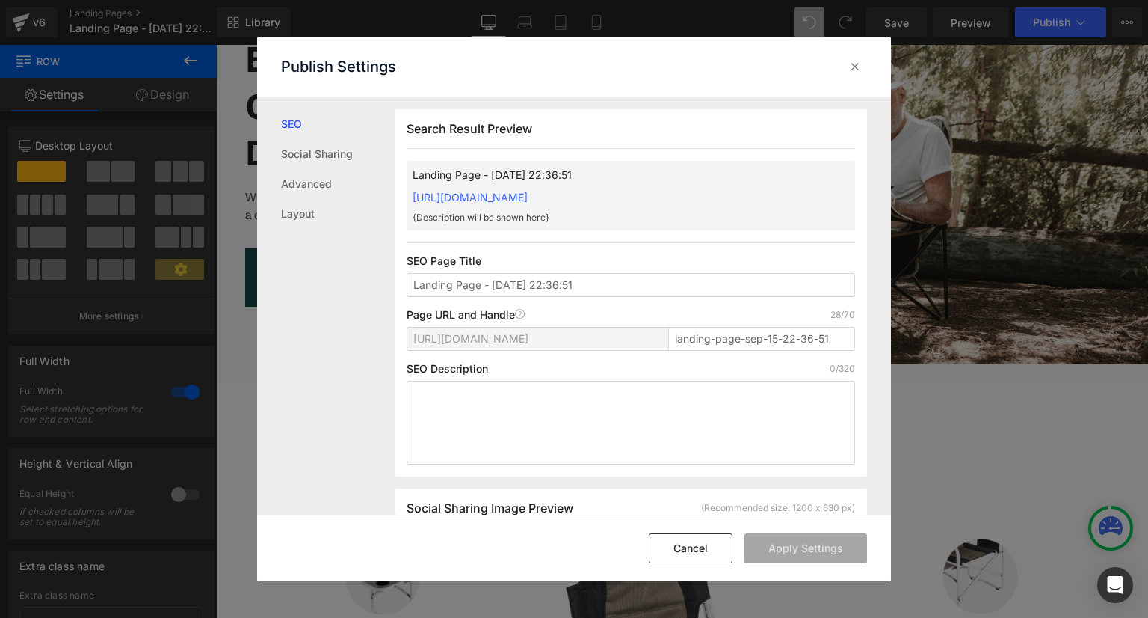
scroll to position [0, 0]
click at [292, 156] on link "Social Sharing" at bounding box center [338, 154] width 114 height 30
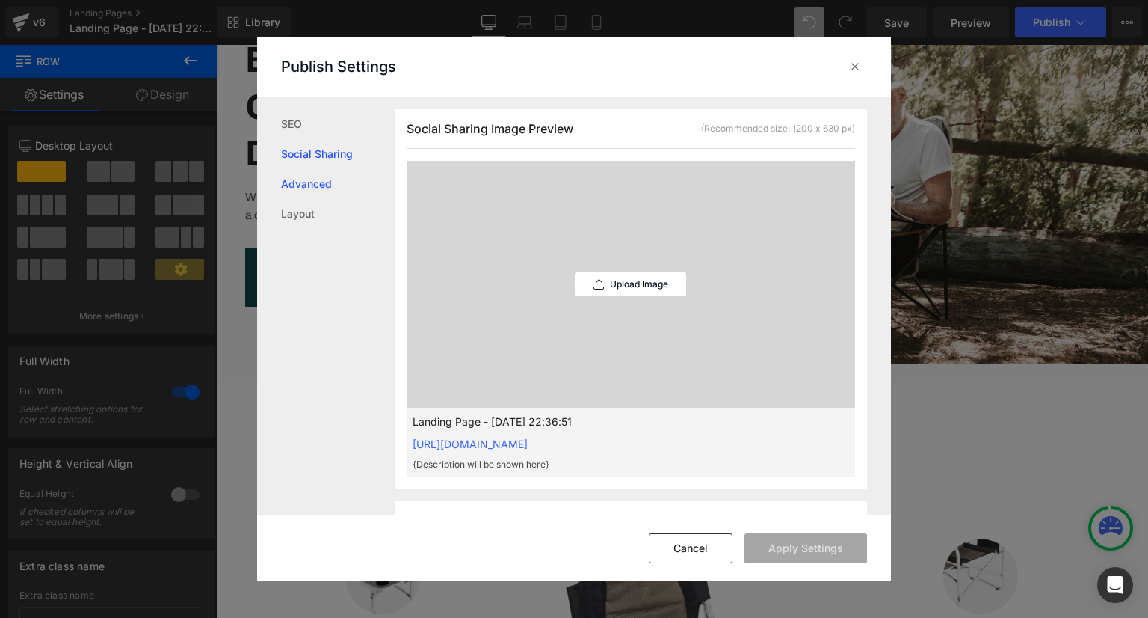
click at [312, 189] on link "Advanced" at bounding box center [338, 184] width 114 height 30
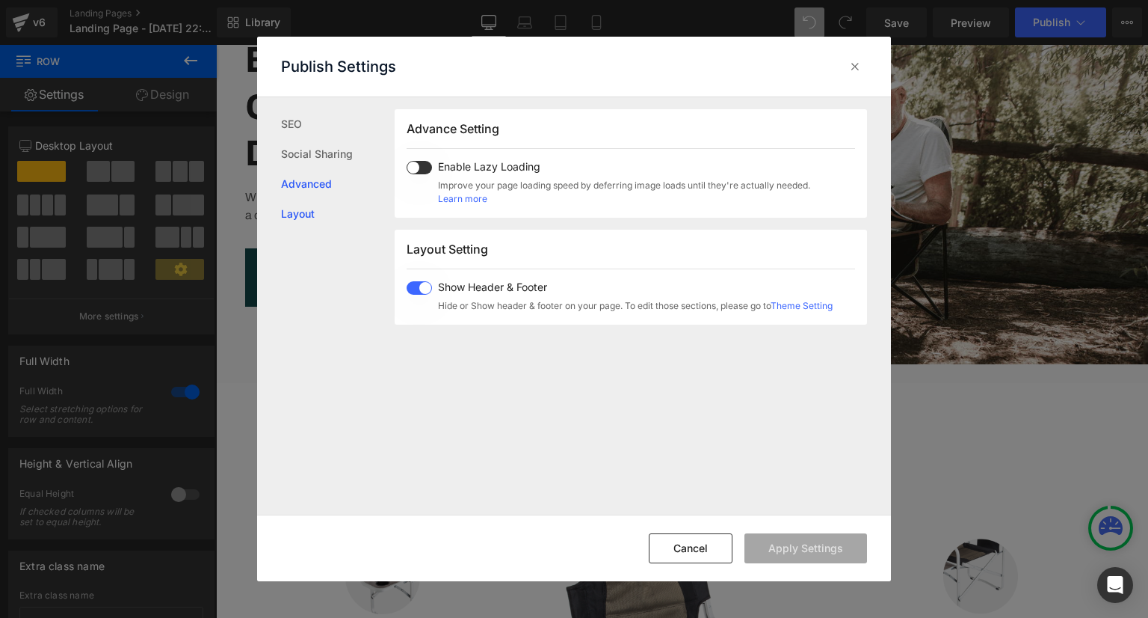
click at [312, 204] on link "Layout" at bounding box center [338, 214] width 114 height 30
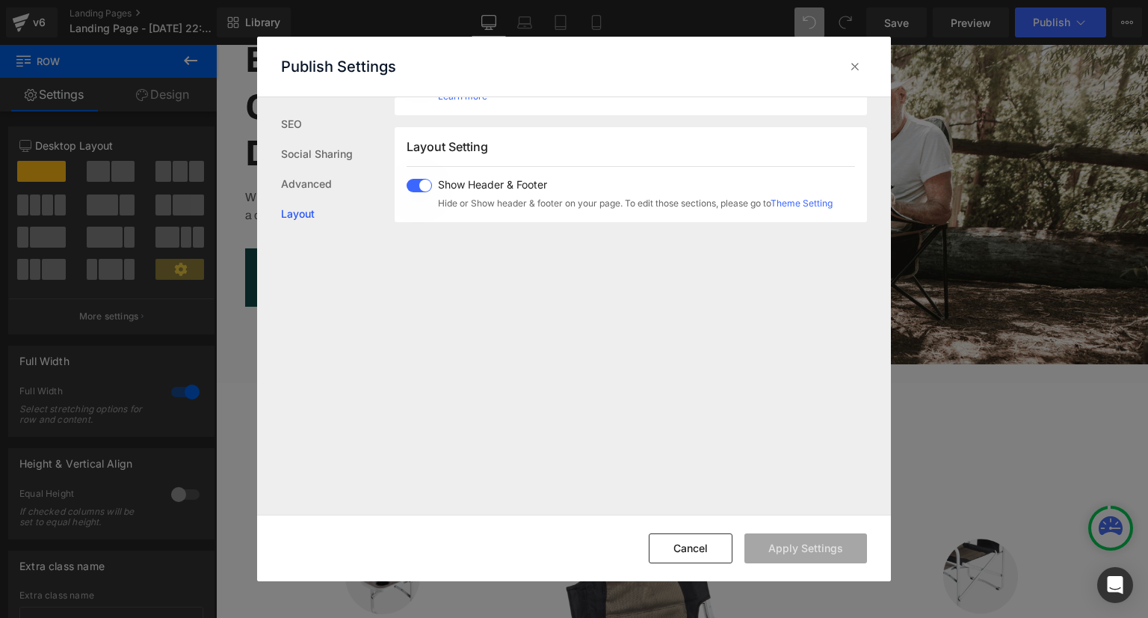
scroll to position [890, 0]
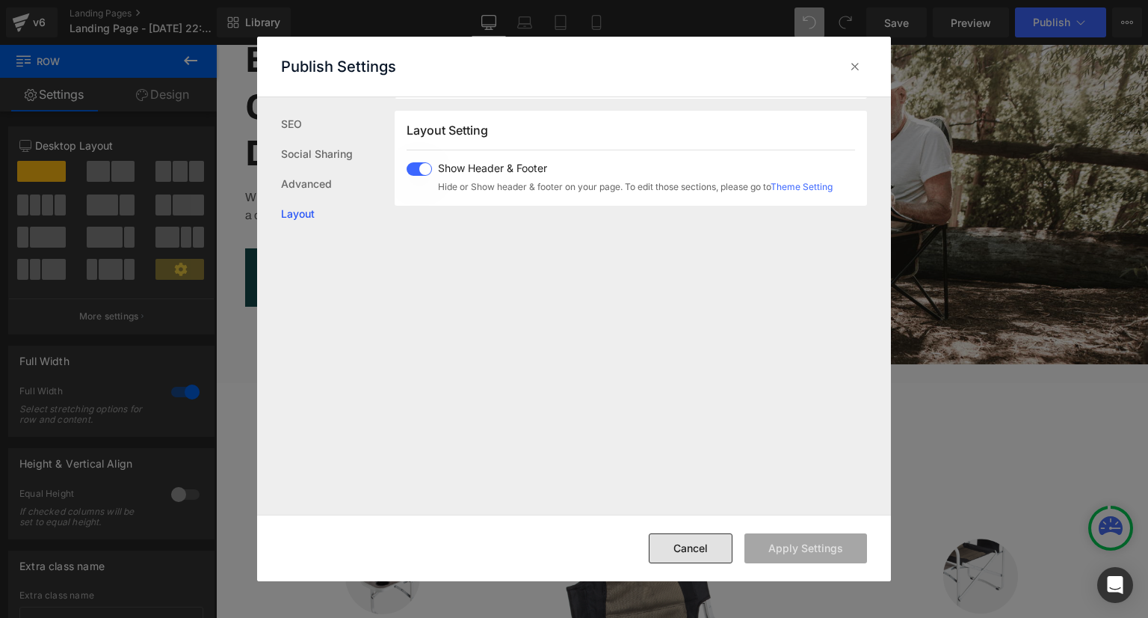
click at [685, 542] on button "Cancel" at bounding box center [691, 548] width 84 height 30
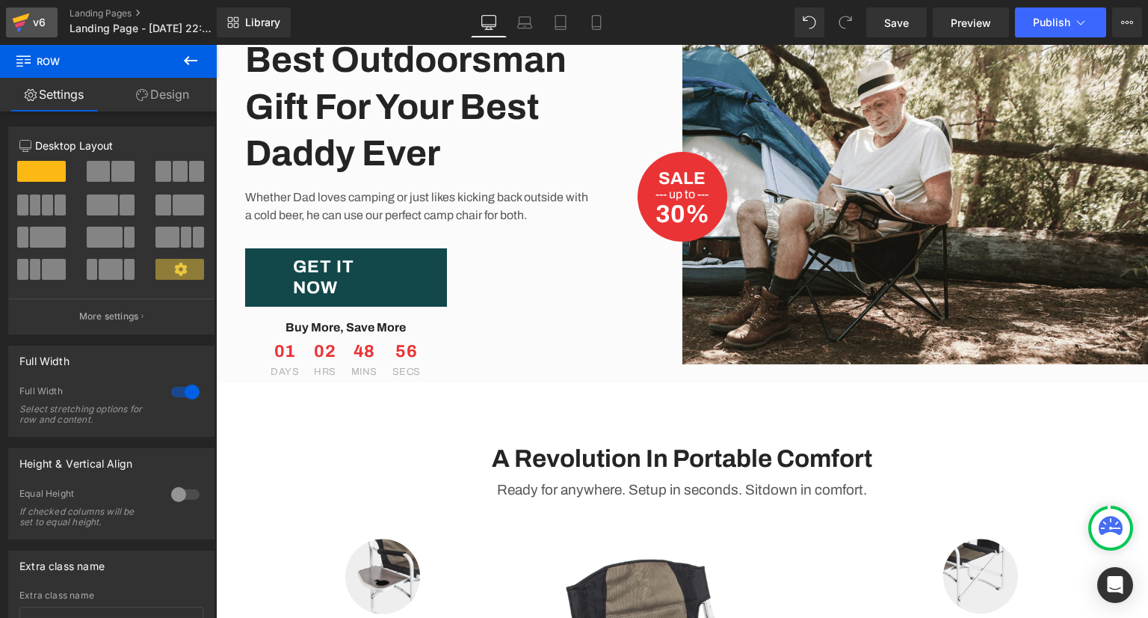
click at [49, 15] on link "v6" at bounding box center [32, 22] width 52 height 30
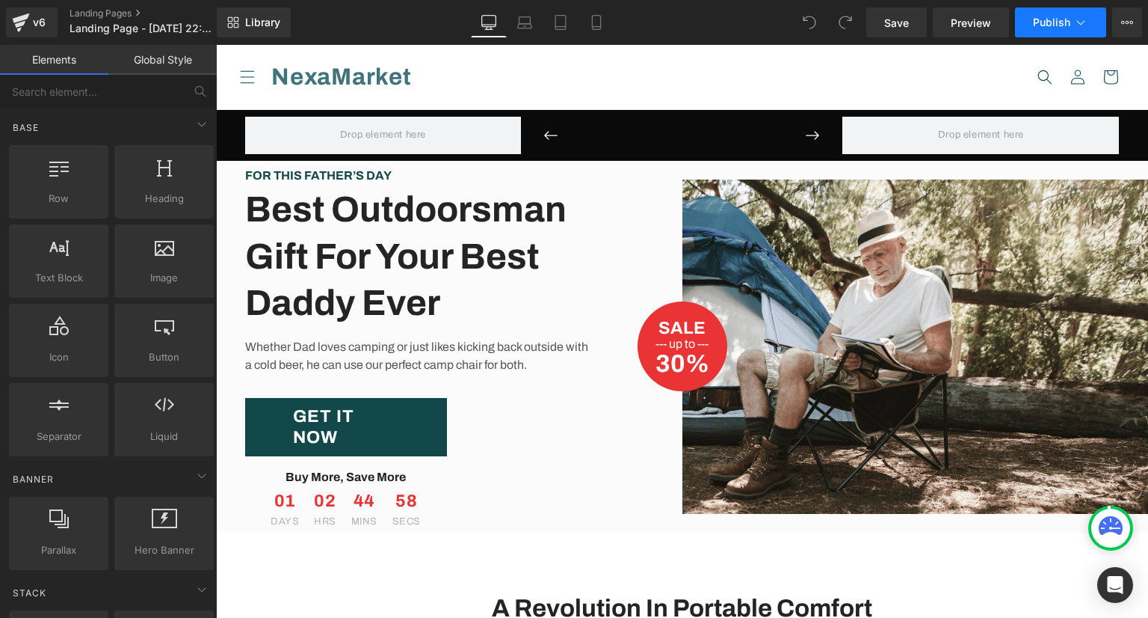
click at [1091, 34] on button "Publish" at bounding box center [1060, 22] width 91 height 30
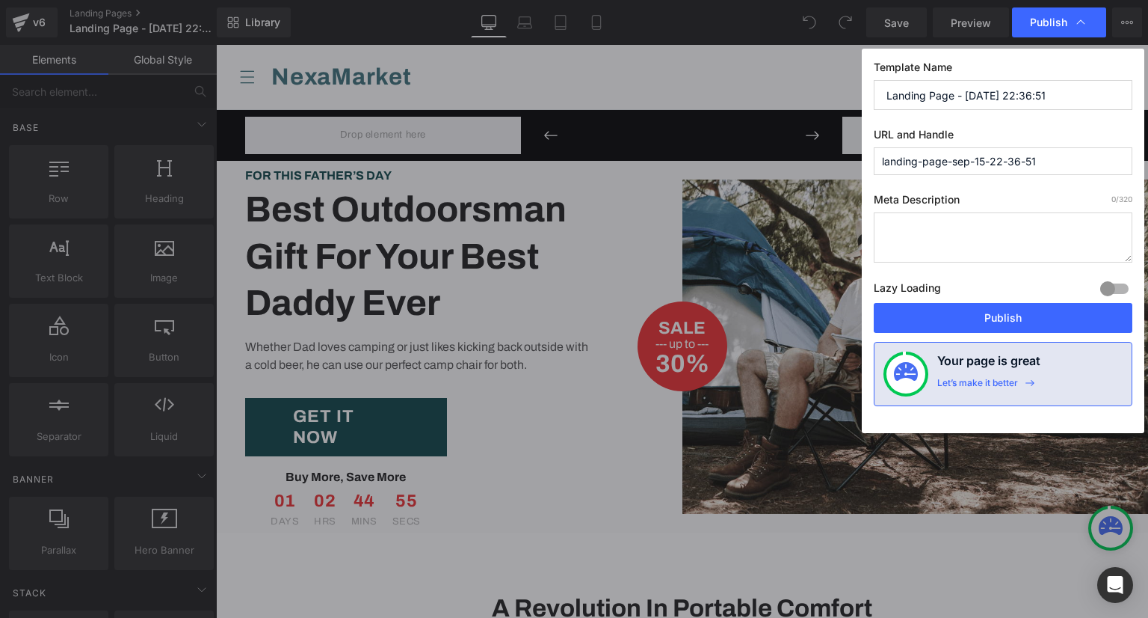
click at [1091, 34] on div "Publish" at bounding box center [1059, 22] width 94 height 30
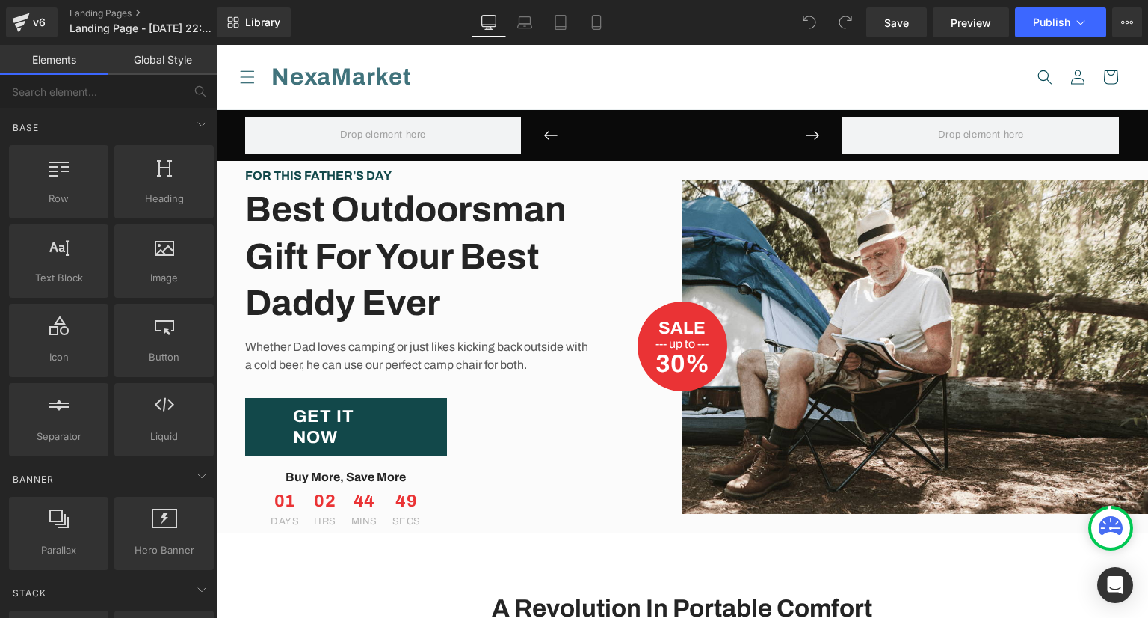
click at [141, 55] on link "Global Style" at bounding box center [162, 60] width 108 height 30
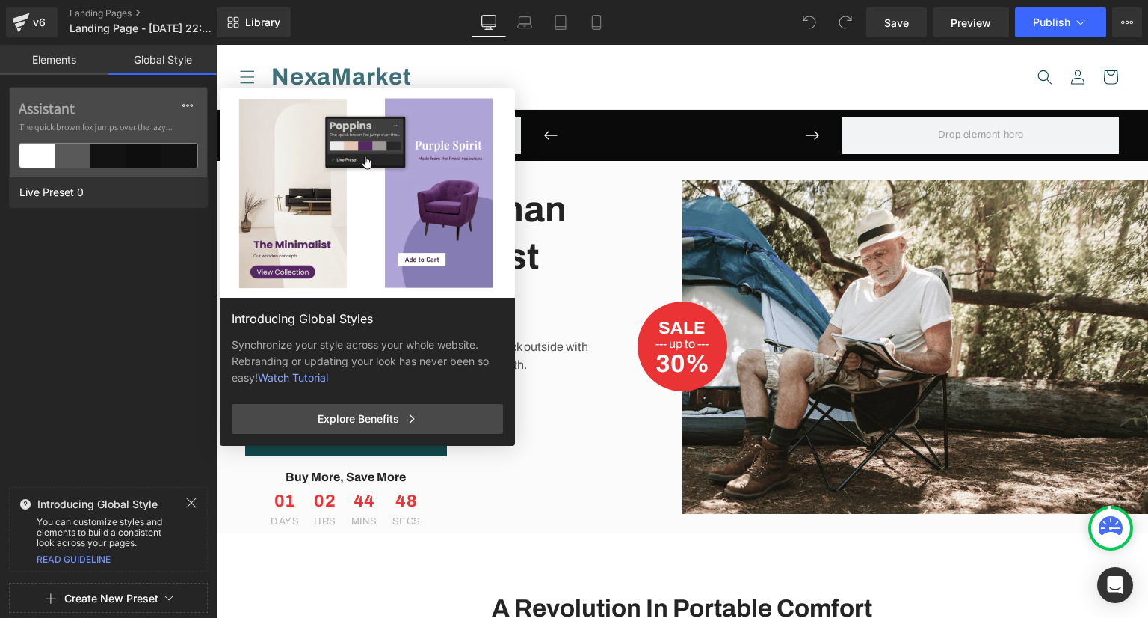
click at [75, 58] on link "Elements" at bounding box center [54, 60] width 108 height 30
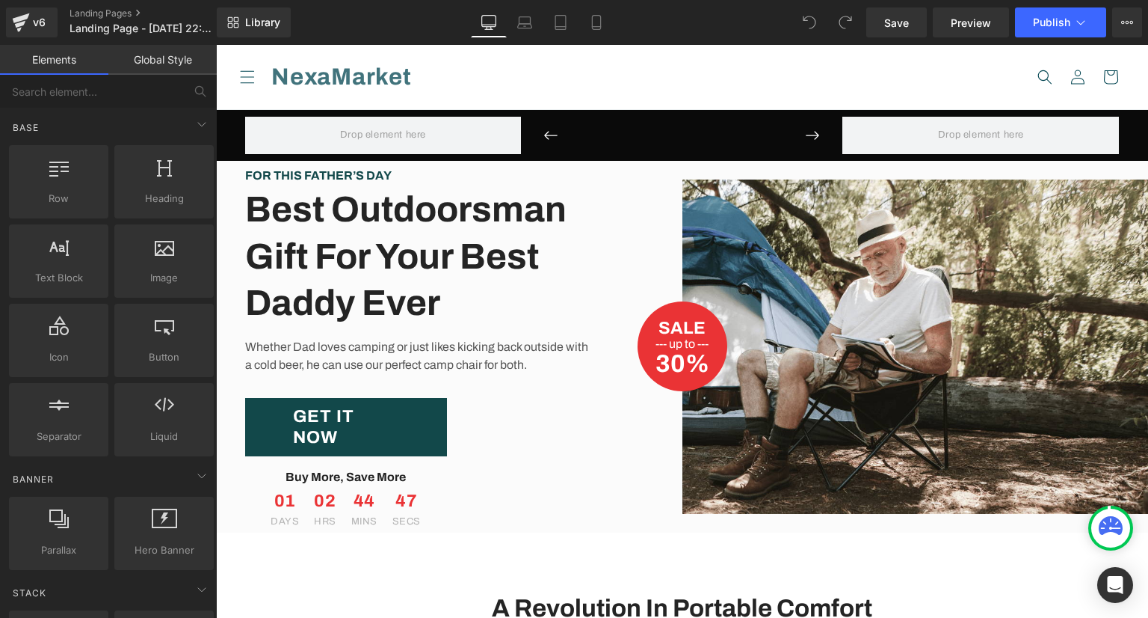
click at [120, 46] on link "Global Style" at bounding box center [162, 60] width 108 height 30
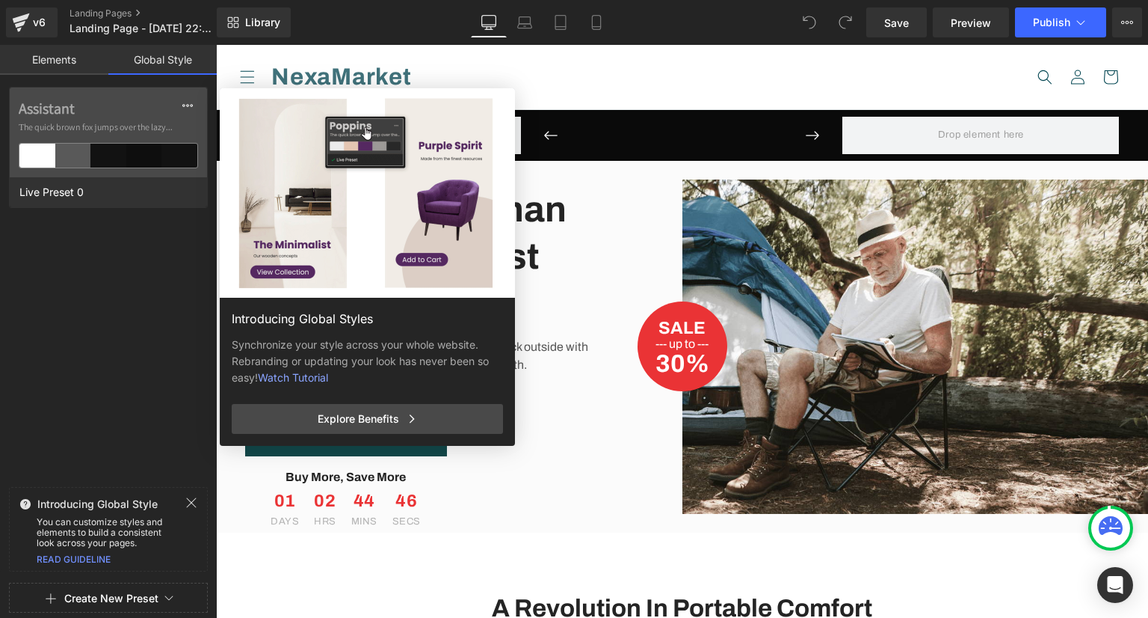
click at [87, 69] on link "Elements" at bounding box center [54, 60] width 108 height 30
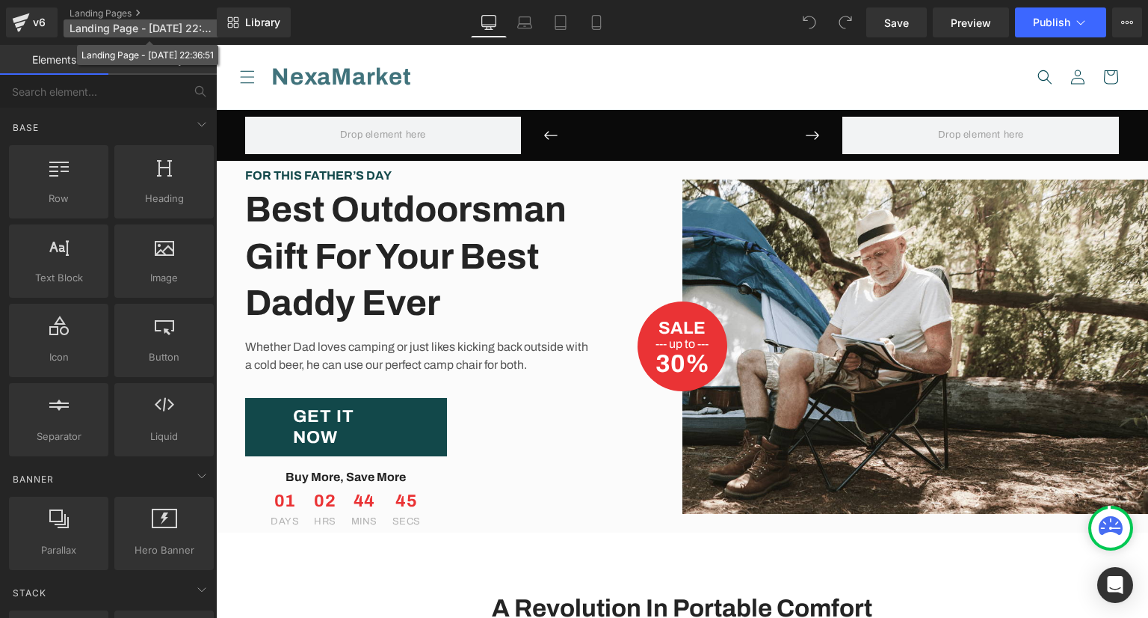
click at [141, 28] on span "Landing Page - [DATE] 22:36:51" at bounding box center [142, 28] width 144 height 12
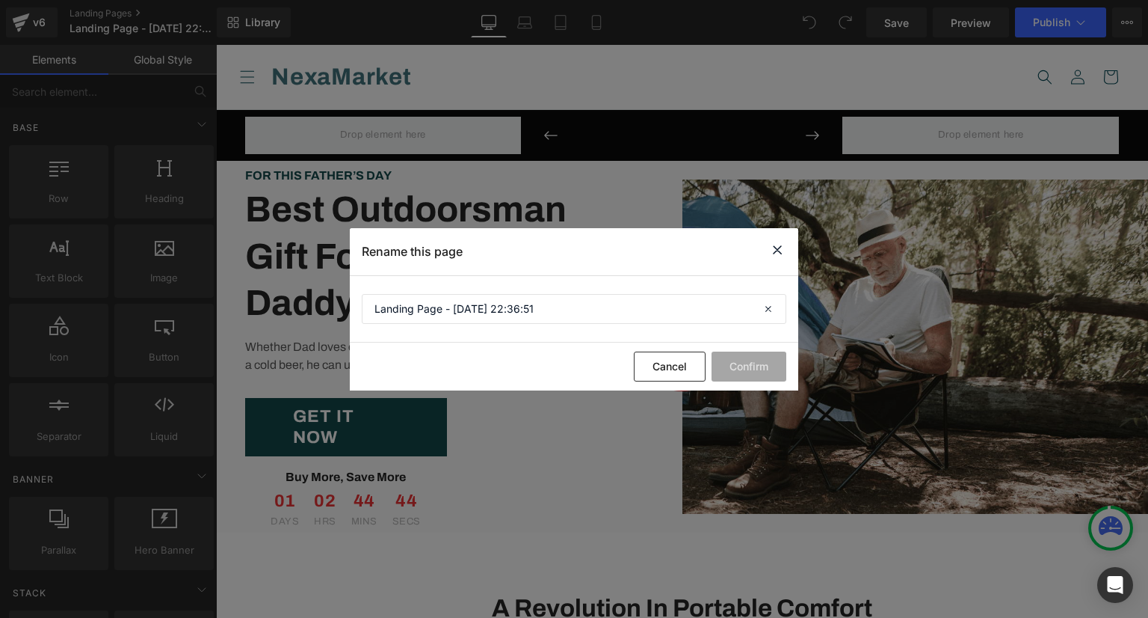
click at [769, 255] on icon at bounding box center [778, 250] width 18 height 19
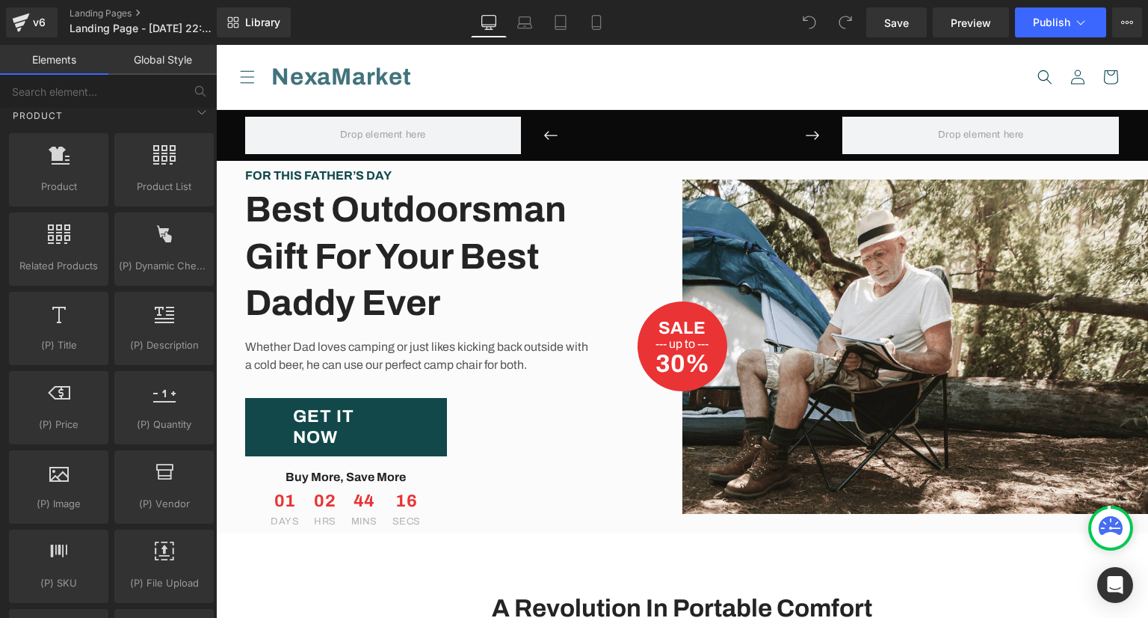
scroll to position [1196, 0]
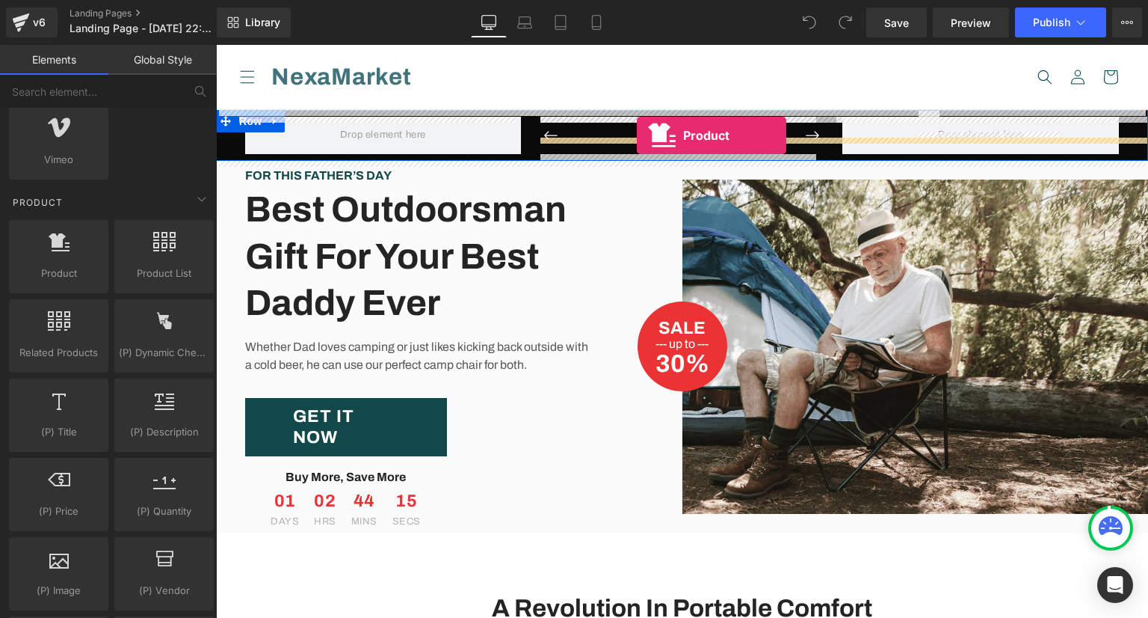
drag, startPoint x: 305, startPoint y: 294, endPoint x: 637, endPoint y: 135, distance: 367.8
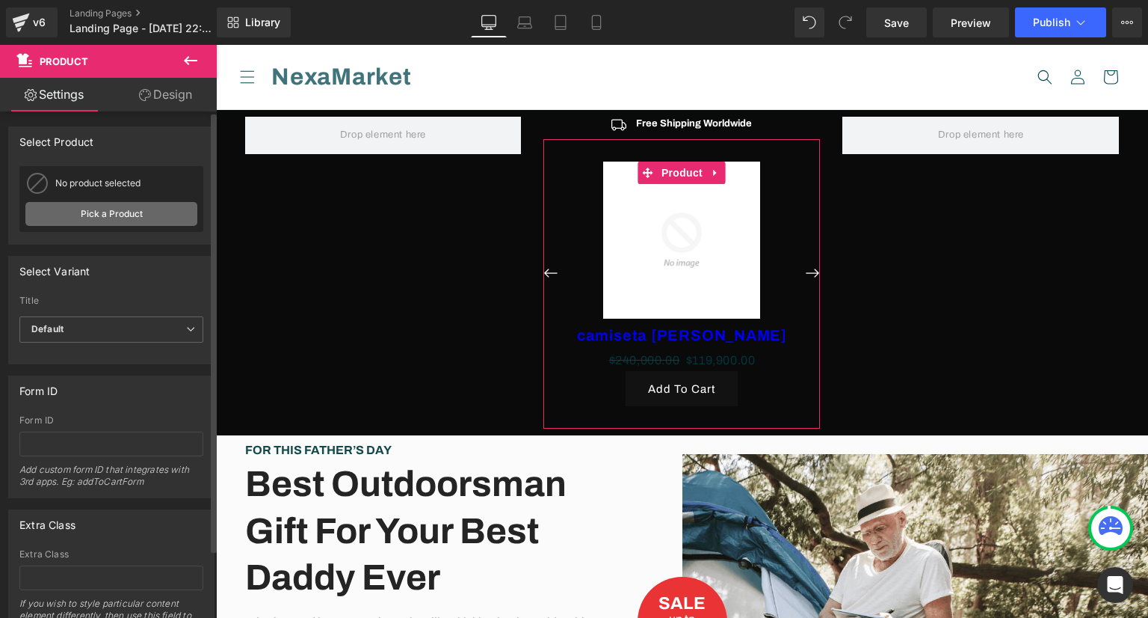
click at [144, 210] on link "Pick a Product" at bounding box center [111, 214] width 172 height 24
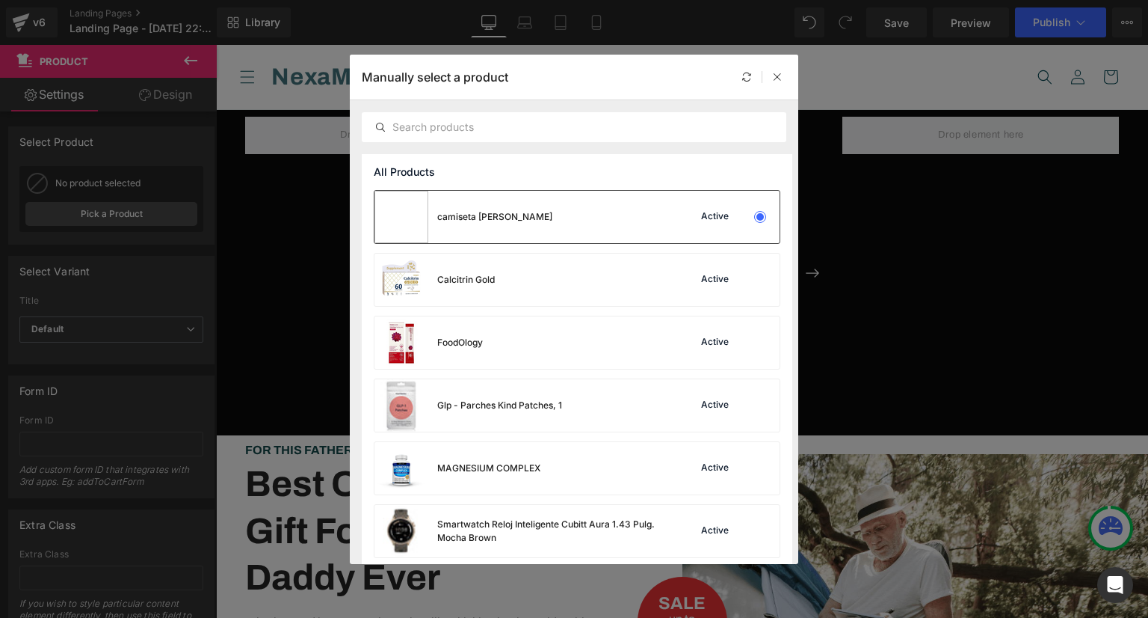
click at [757, 216] on div at bounding box center [760, 217] width 10 height 10
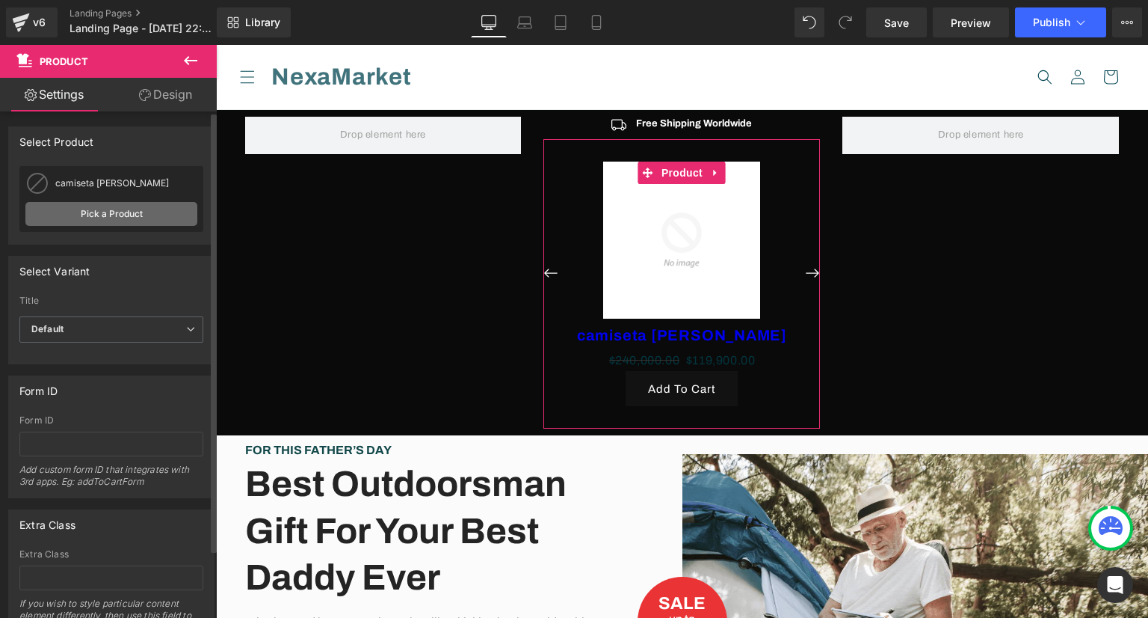
click at [152, 212] on link "Pick a Product" at bounding box center [111, 214] width 172 height 24
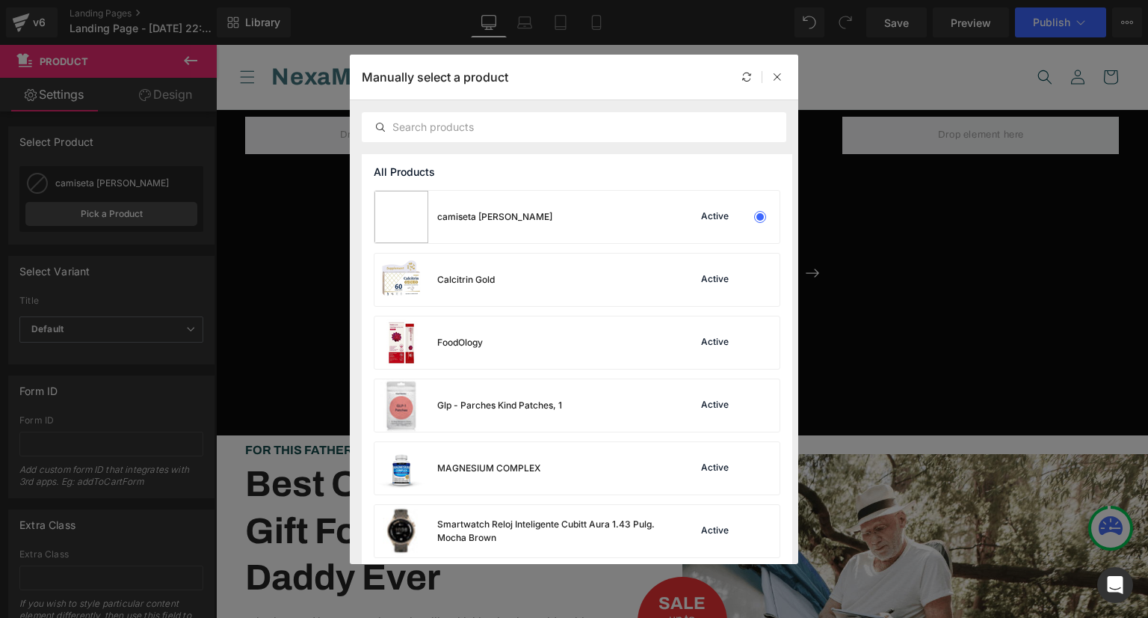
click at [731, 96] on div "Manually select a product" at bounding box center [574, 77] width 449 height 45
click at [746, 84] on div at bounding box center [747, 77] width 18 height 18
click at [748, 267] on div "Calcitrin Gold Active" at bounding box center [577, 279] width 405 height 52
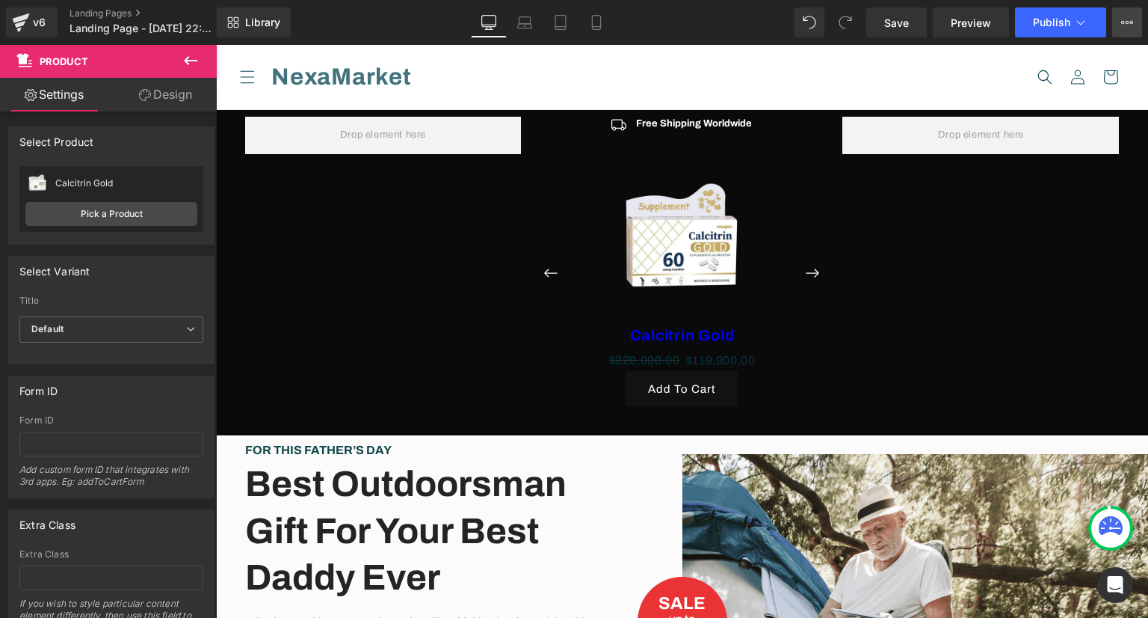
click at [1129, 26] on icon at bounding box center [1127, 22] width 12 height 12
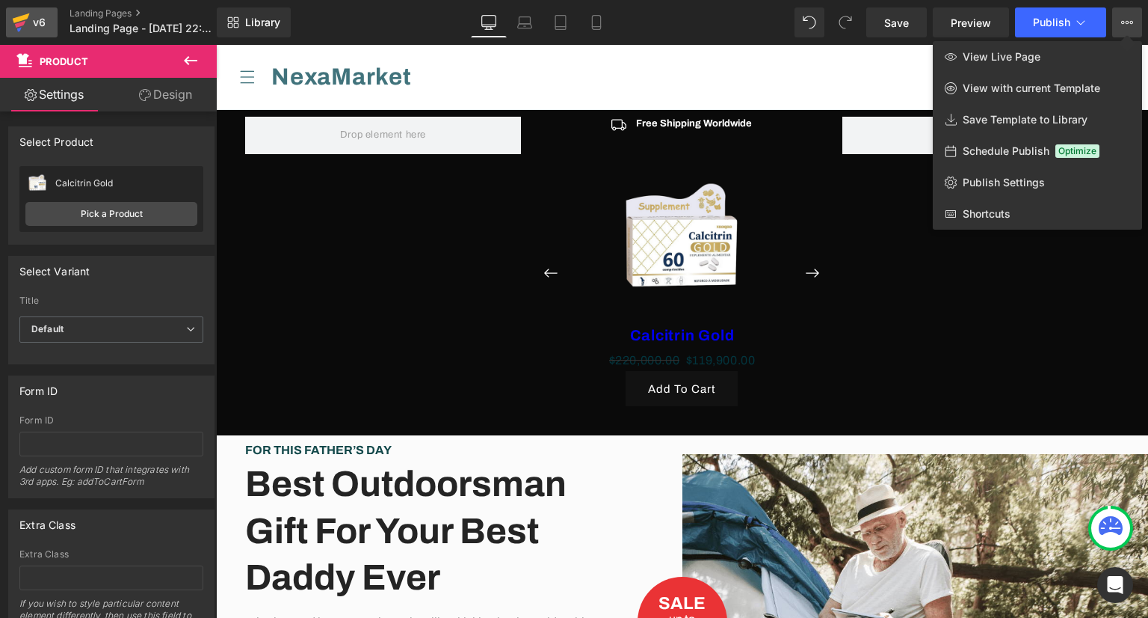
click at [42, 31] on div "v6" at bounding box center [39, 22] width 19 height 19
